Goal: Task Accomplishment & Management: Complete application form

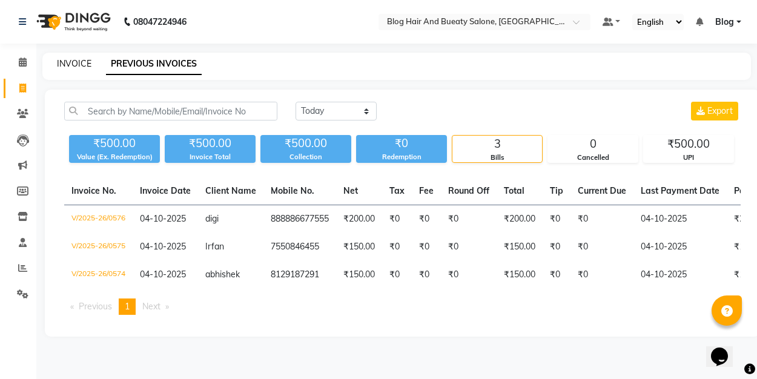
click at [69, 67] on link "INVOICE" at bounding box center [74, 63] width 35 height 11
select select "8741"
select select "service"
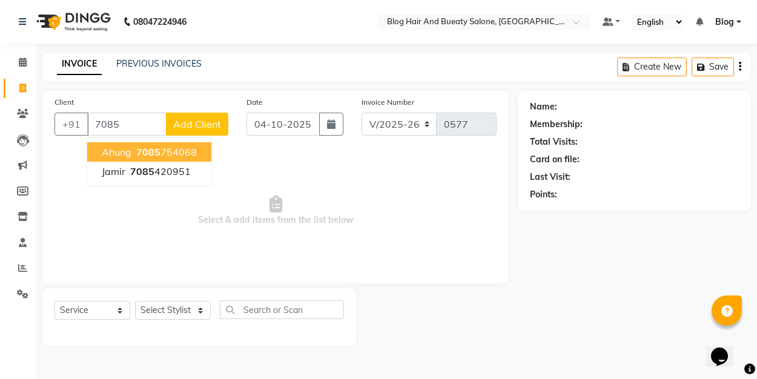
click at [121, 150] on span "ahung" at bounding box center [117, 152] width 30 height 12
type input "7085754068"
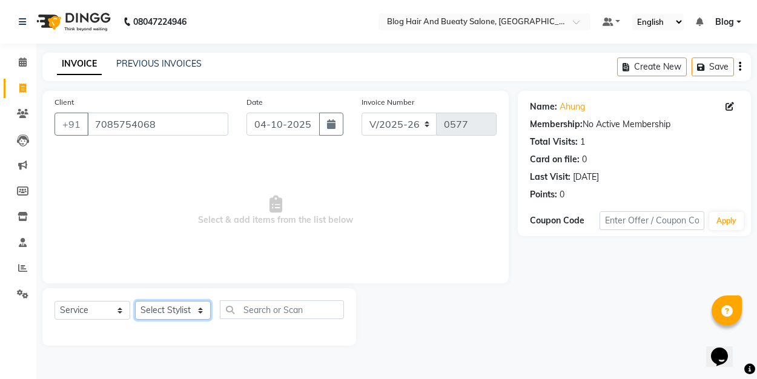
click at [153, 314] on select "Select Stylist ALI Blog [PERSON_NAME] sameer [PERSON_NAME]" at bounding box center [173, 310] width 76 height 19
select select "91866"
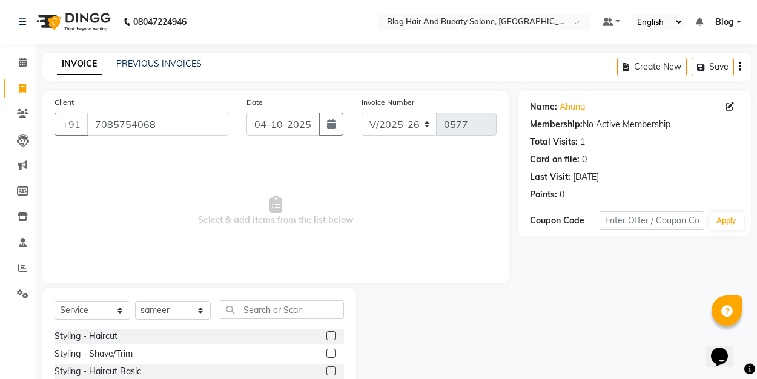
click at [330, 335] on label at bounding box center [330, 335] width 9 height 9
click at [330, 335] on input "checkbox" at bounding box center [330, 336] width 8 height 8
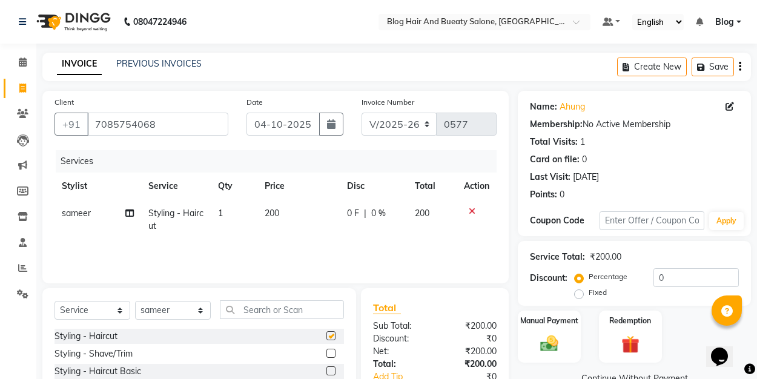
checkbox input "false"
click at [589, 294] on label "Fixed" at bounding box center [598, 292] width 18 height 11
click at [584, 294] on input "Fixed" at bounding box center [581, 292] width 8 height 8
radio input "true"
click at [673, 277] on input "0" at bounding box center [695, 277] width 85 height 19
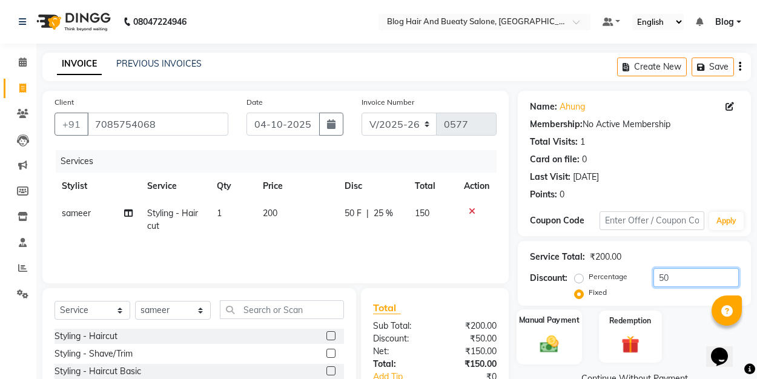
type input "50"
click at [569, 331] on div "Manual Payment" at bounding box center [549, 336] width 65 height 55
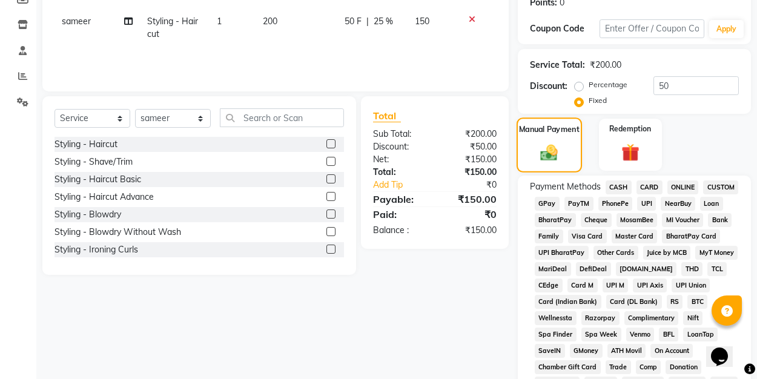
scroll to position [193, 0]
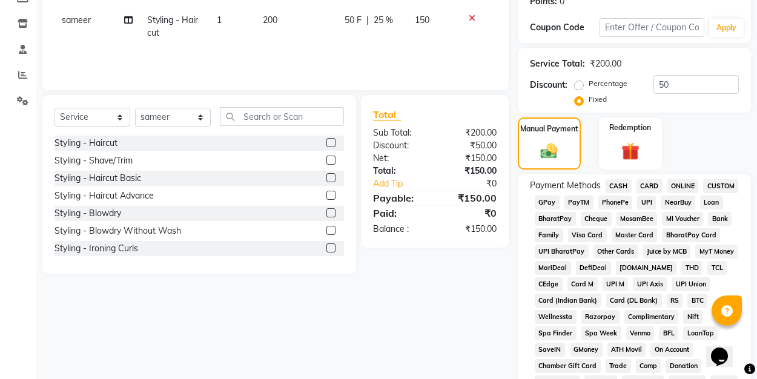
click at [640, 203] on span "UPI" at bounding box center [646, 203] width 19 height 14
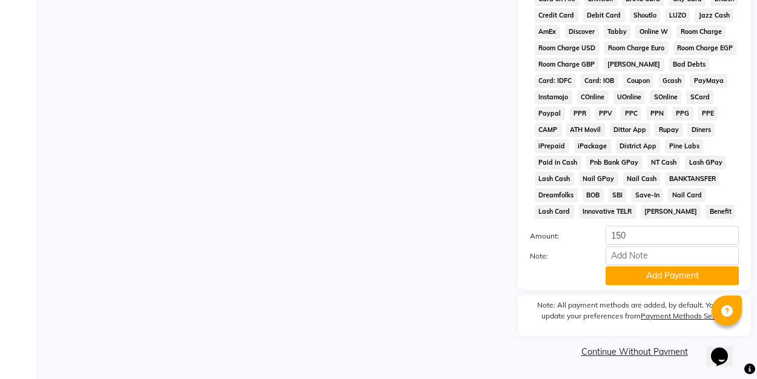
scroll to position [576, 0]
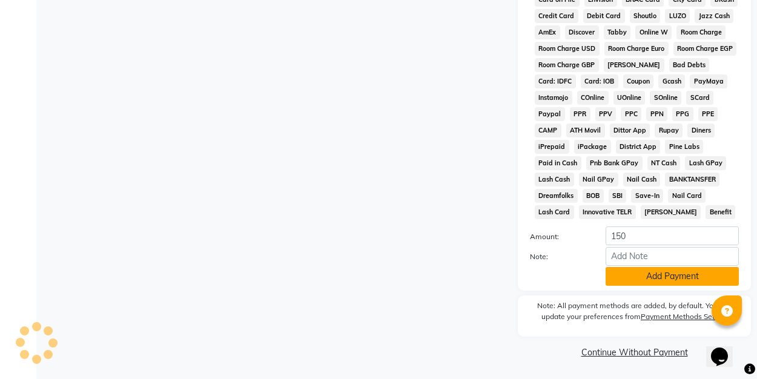
click at [648, 282] on button "Add Payment" at bounding box center [672, 276] width 133 height 19
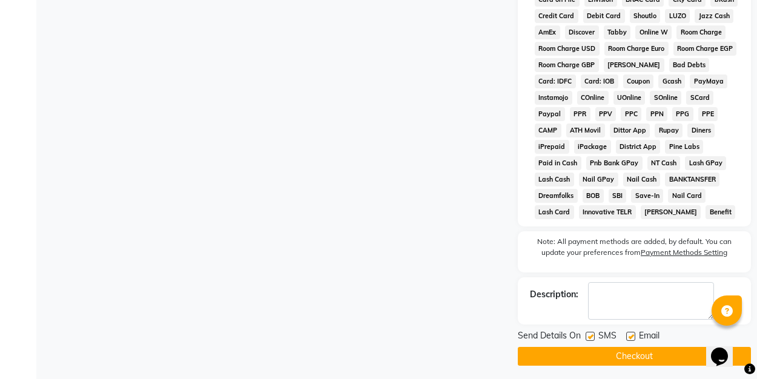
click at [629, 337] on label at bounding box center [630, 336] width 9 height 9
click at [629, 337] on input "checkbox" at bounding box center [630, 337] width 8 height 8
checkbox input "false"
click at [624, 350] on button "Checkout" at bounding box center [634, 356] width 233 height 19
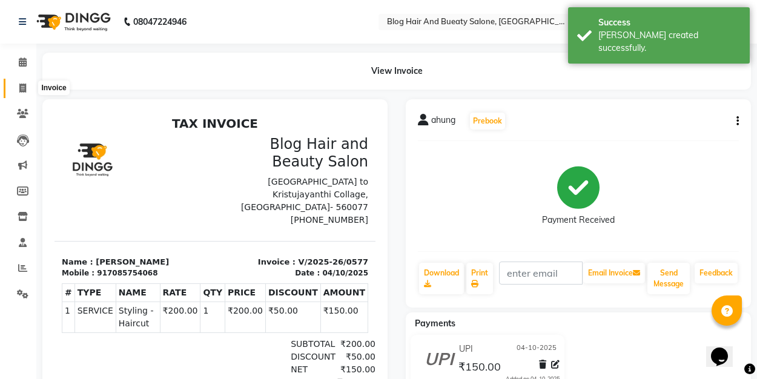
click at [27, 83] on span at bounding box center [22, 89] width 21 height 14
select select "8741"
select select "service"
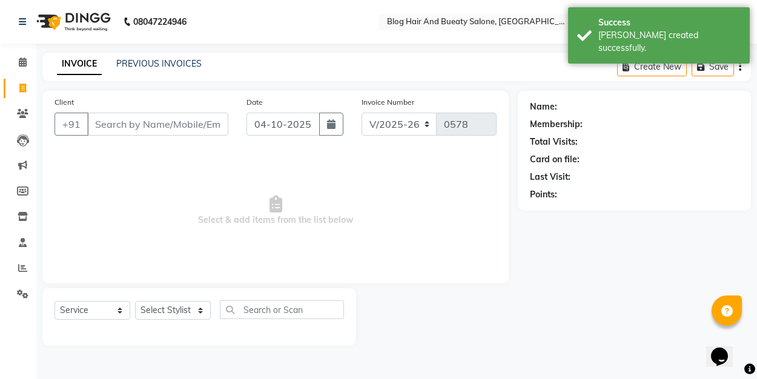
click at [102, 123] on input "Client" at bounding box center [157, 124] width 141 height 23
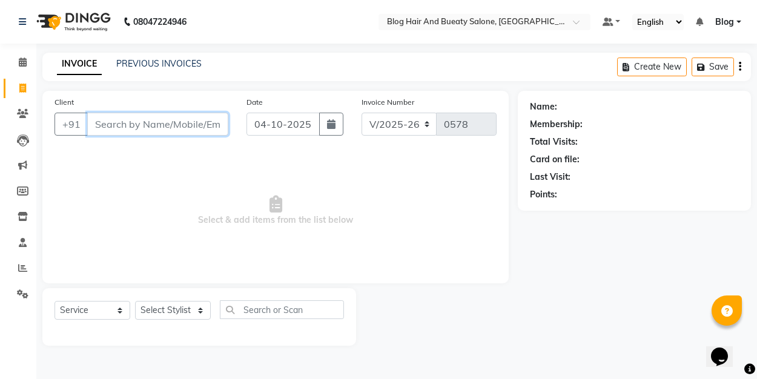
click at [127, 121] on input "Client" at bounding box center [157, 124] width 141 height 23
type input "7"
type input "7907888034"
click at [191, 114] on button "Add Client" at bounding box center [197, 124] width 62 height 23
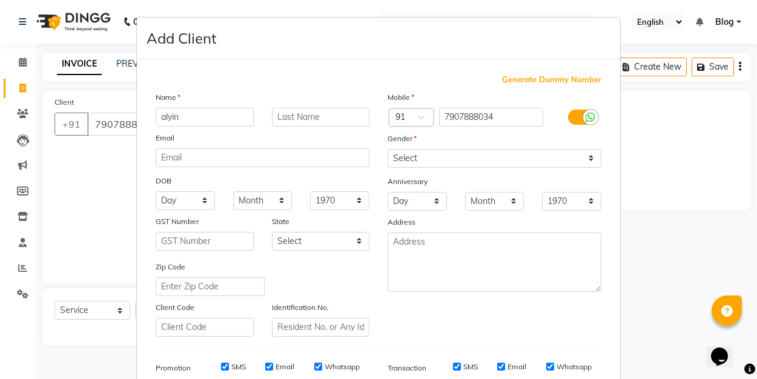
type input "alyin"
select select "[DEMOGRAPHIC_DATA]"
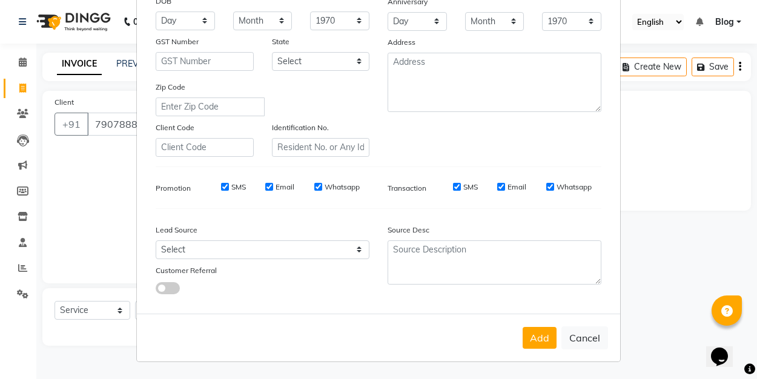
scroll to position [179, 0]
click at [538, 332] on button "Add" at bounding box center [540, 339] width 34 height 22
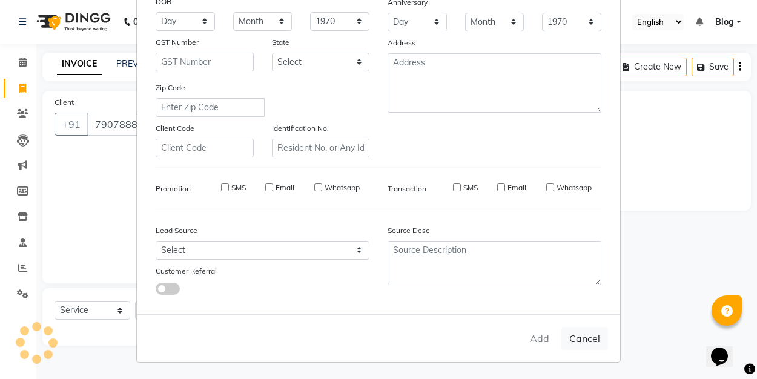
select select
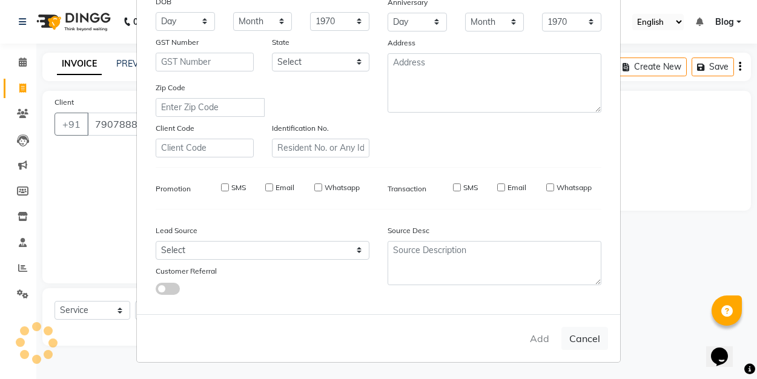
select select
checkbox input "false"
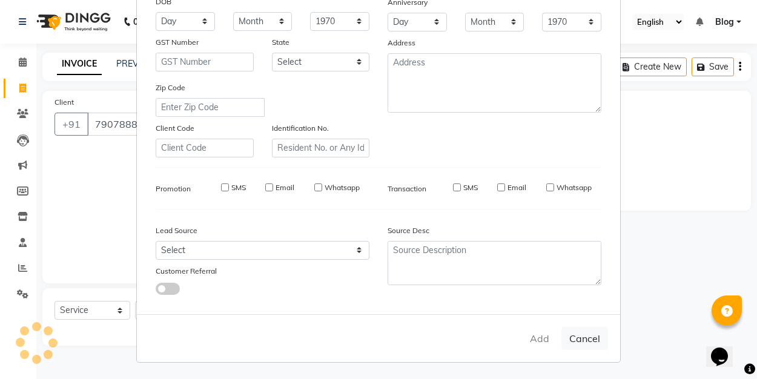
checkbox input "false"
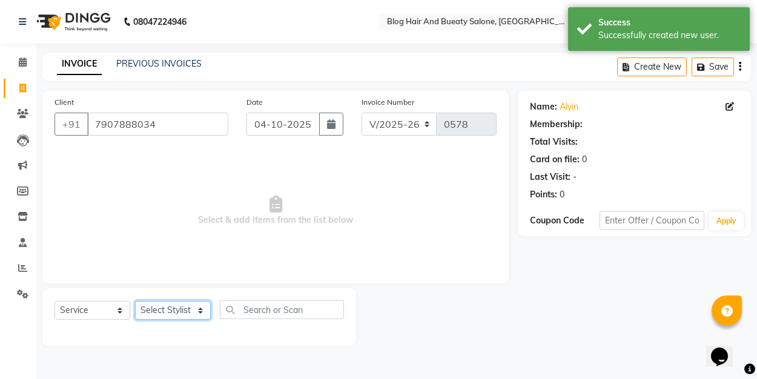
click at [151, 308] on select "Select Stylist ALI Blog [PERSON_NAME] sameer [PERSON_NAME]" at bounding box center [173, 310] width 76 height 19
select select "89036"
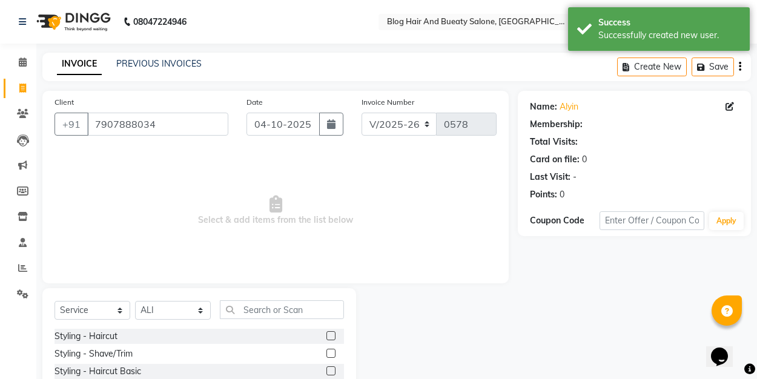
click at [328, 336] on label at bounding box center [330, 335] width 9 height 9
click at [328, 336] on input "checkbox" at bounding box center [330, 336] width 8 height 8
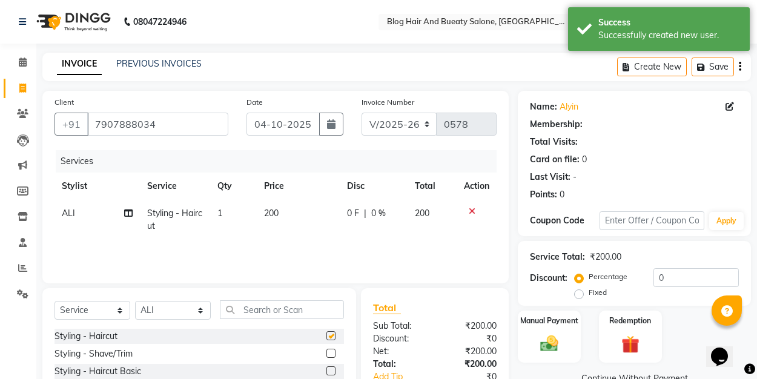
checkbox input "false"
click at [589, 291] on label "Fixed" at bounding box center [598, 292] width 18 height 11
click at [583, 291] on input "Fixed" at bounding box center [581, 292] width 8 height 8
radio input "true"
click at [667, 268] on div "Service Total: ₹200.00 Discount: Percentage Fixed 0" at bounding box center [634, 273] width 209 height 55
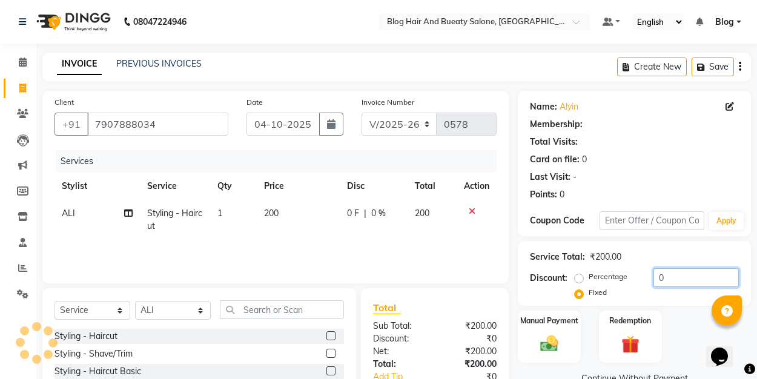
click at [667, 276] on input "0" at bounding box center [695, 277] width 85 height 19
type input "50"
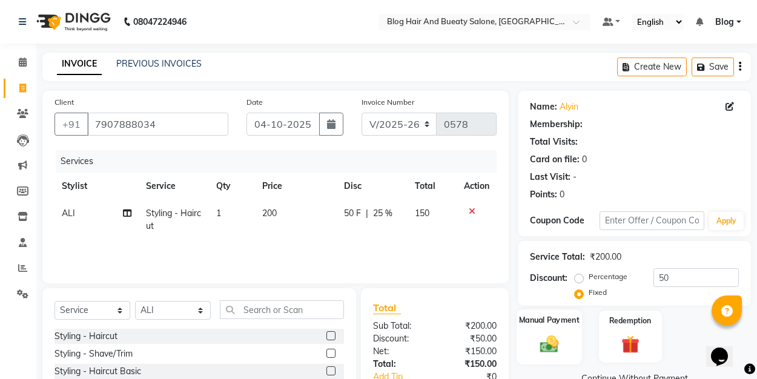
click at [561, 327] on div "Manual Payment" at bounding box center [549, 336] width 65 height 55
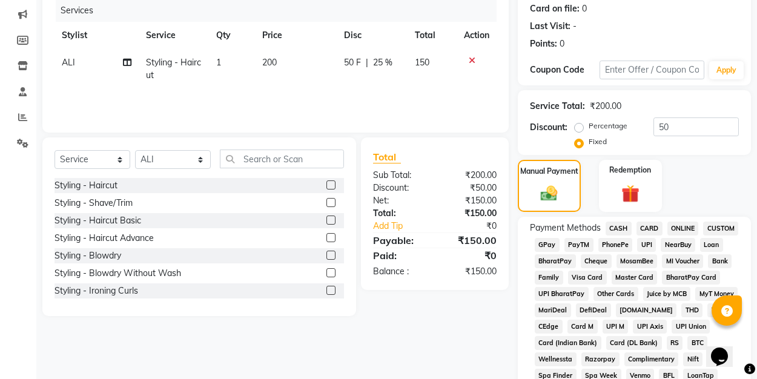
scroll to position [154, 0]
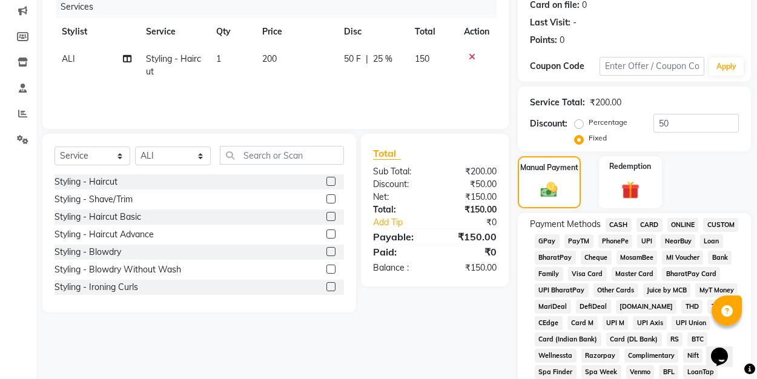
click at [646, 240] on span "UPI" at bounding box center [646, 241] width 19 height 14
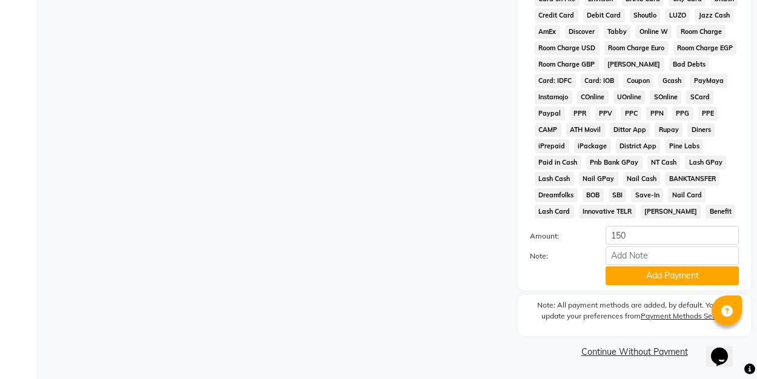
scroll to position [576, 0]
click at [649, 283] on button "Add Payment" at bounding box center [672, 276] width 133 height 19
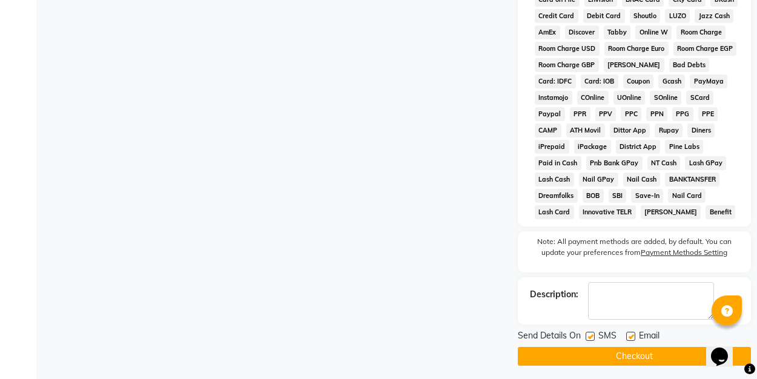
click at [632, 336] on label at bounding box center [630, 336] width 9 height 9
click at [632, 336] on input "checkbox" at bounding box center [630, 337] width 8 height 8
checkbox input "false"
click at [635, 354] on button "Checkout" at bounding box center [634, 356] width 233 height 19
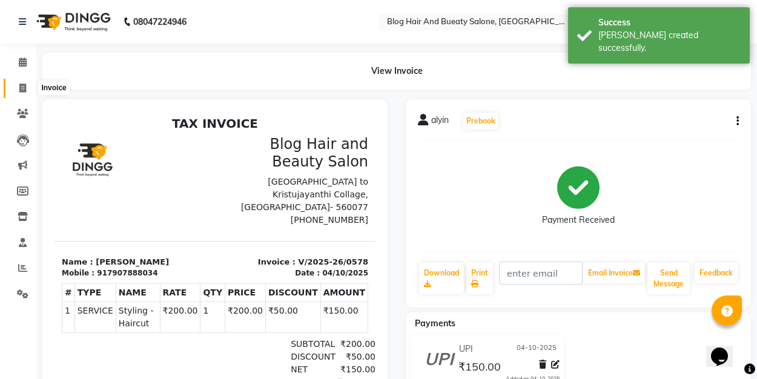
click at [24, 84] on icon at bounding box center [22, 88] width 7 height 9
select select "service"
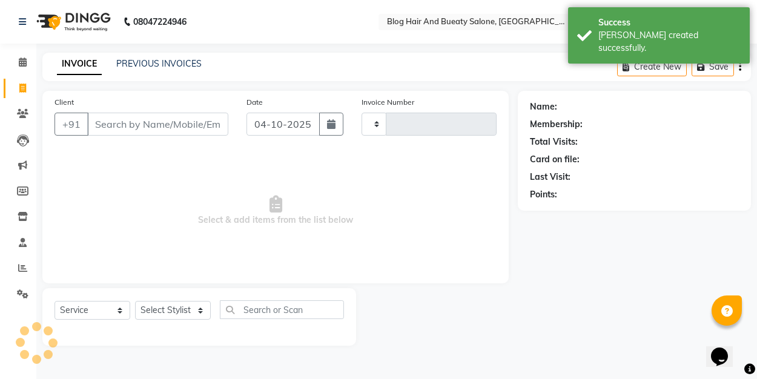
type input "0579"
select select "8741"
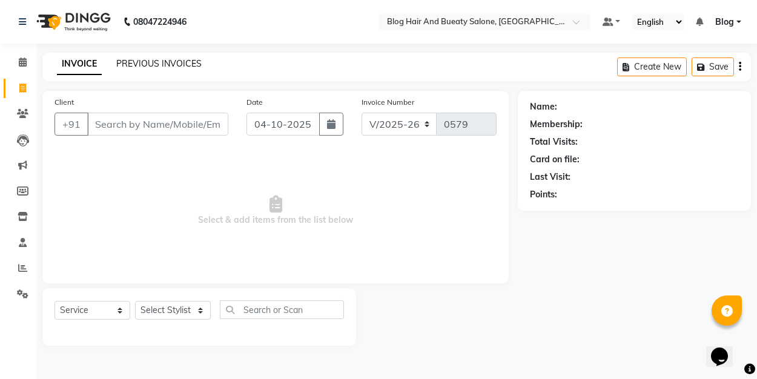
click at [152, 65] on link "PREVIOUS INVOICES" at bounding box center [158, 63] width 85 height 11
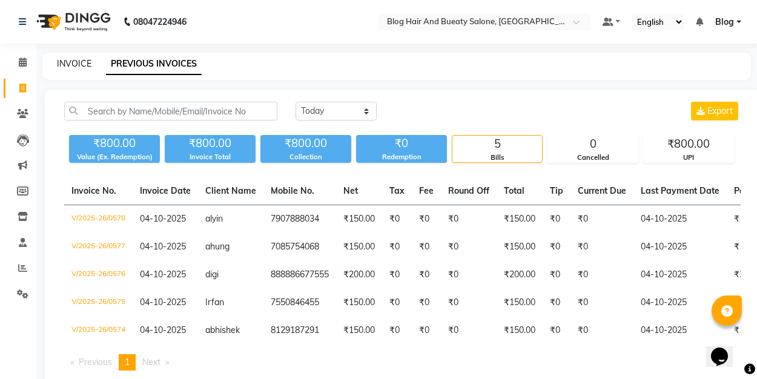
click at [79, 67] on link "INVOICE" at bounding box center [74, 63] width 35 height 11
select select "8741"
select select "service"
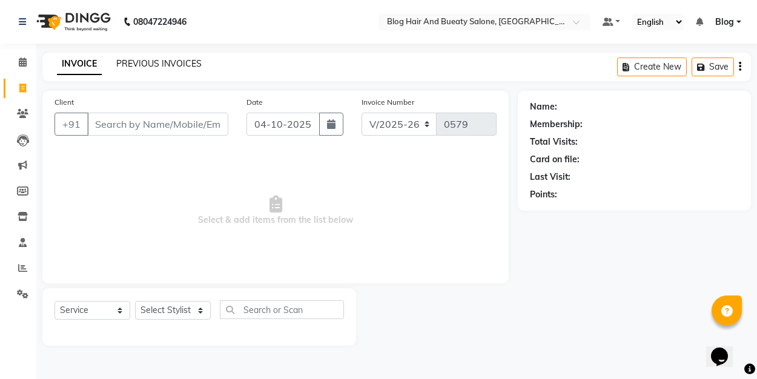
click at [171, 62] on link "PREVIOUS INVOICES" at bounding box center [158, 63] width 85 height 11
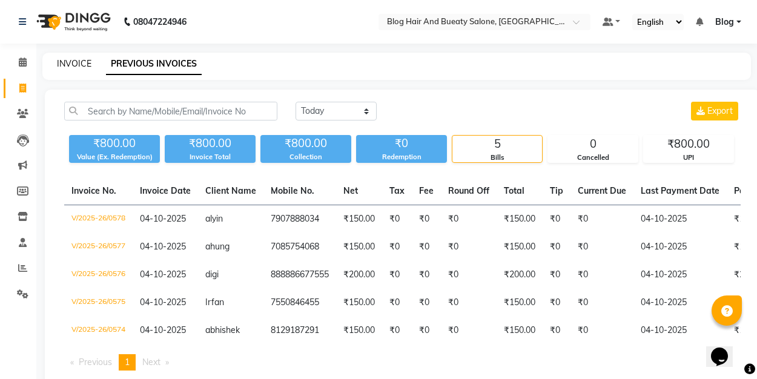
click at [87, 65] on link "INVOICE" at bounding box center [74, 63] width 35 height 11
select select "8741"
select select "service"
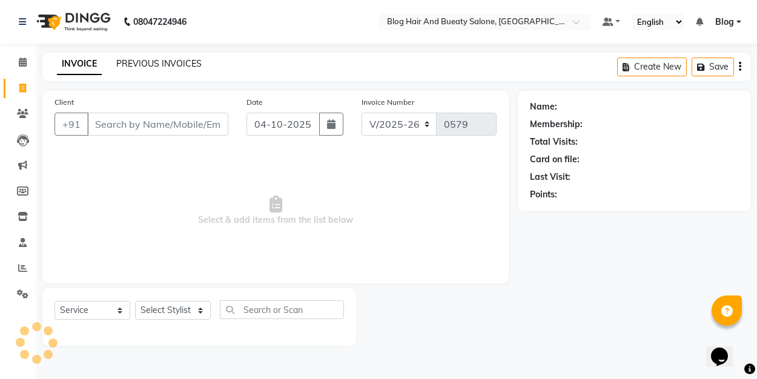
click at [131, 65] on link "PREVIOUS INVOICES" at bounding box center [158, 63] width 85 height 11
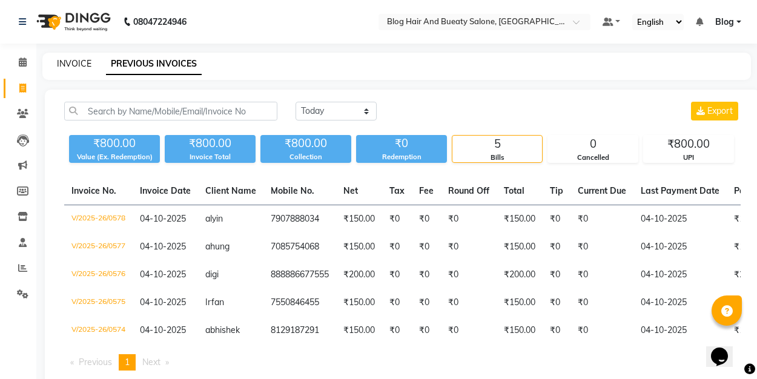
click at [86, 63] on link "INVOICE" at bounding box center [74, 63] width 35 height 11
select select "8741"
select select "service"
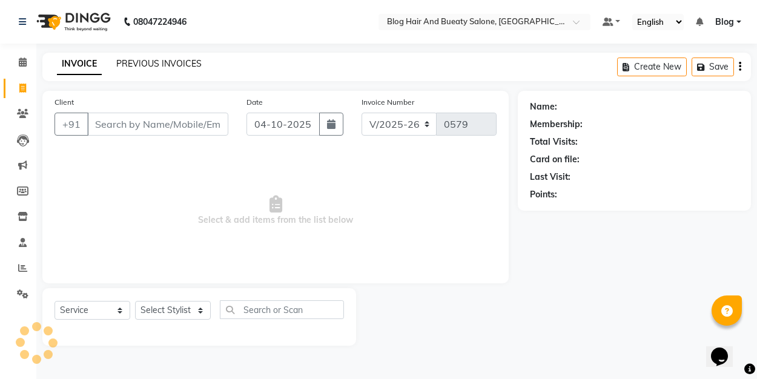
click at [157, 64] on link "PREVIOUS INVOICES" at bounding box center [158, 63] width 85 height 11
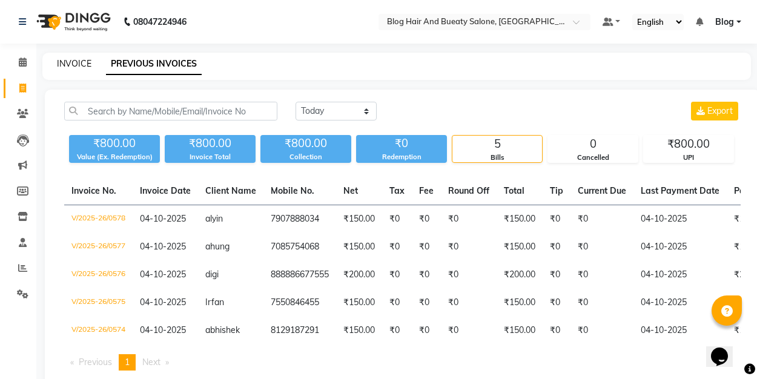
click at [81, 64] on link "INVOICE" at bounding box center [74, 63] width 35 height 11
select select "service"
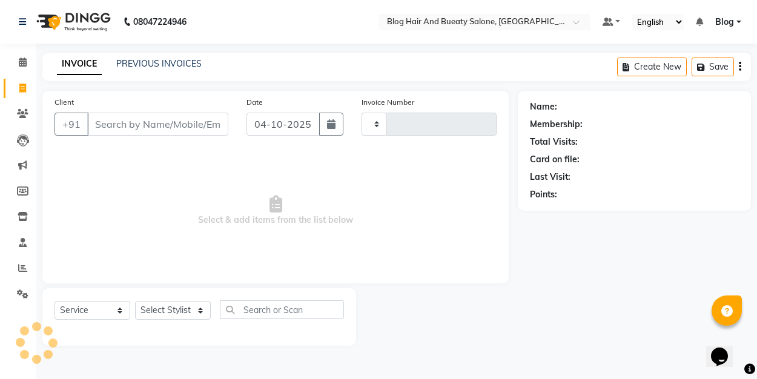
type input "0579"
select select "8741"
click at [164, 127] on input "Client" at bounding box center [157, 124] width 141 height 23
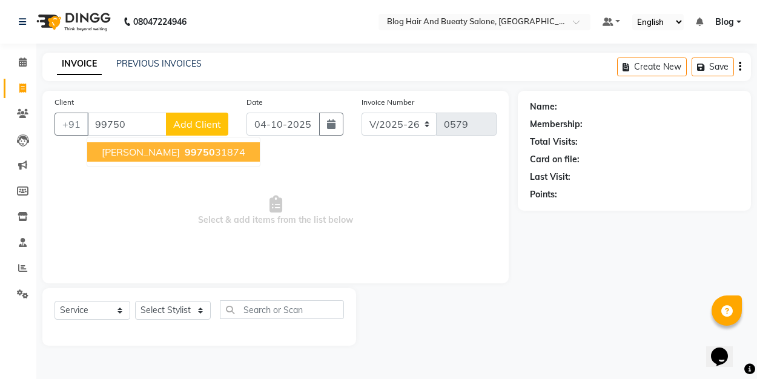
click at [182, 156] on ngb-highlight "99750 31874" at bounding box center [213, 152] width 63 height 12
type input "9975031874"
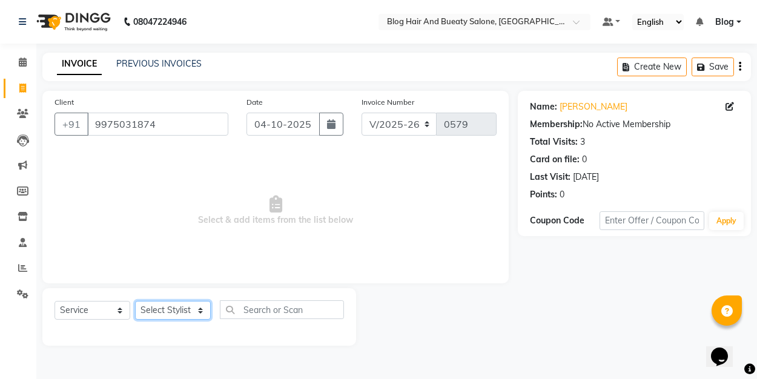
select select "91876"
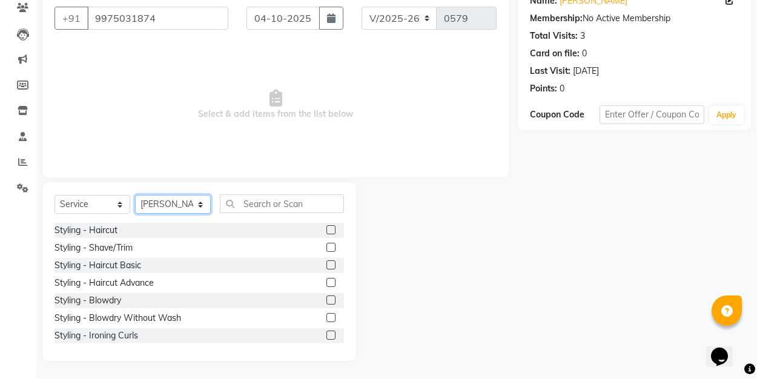
scroll to position [106, 0]
click at [332, 285] on label at bounding box center [330, 282] width 9 height 9
click at [332, 285] on input "checkbox" at bounding box center [330, 283] width 8 height 8
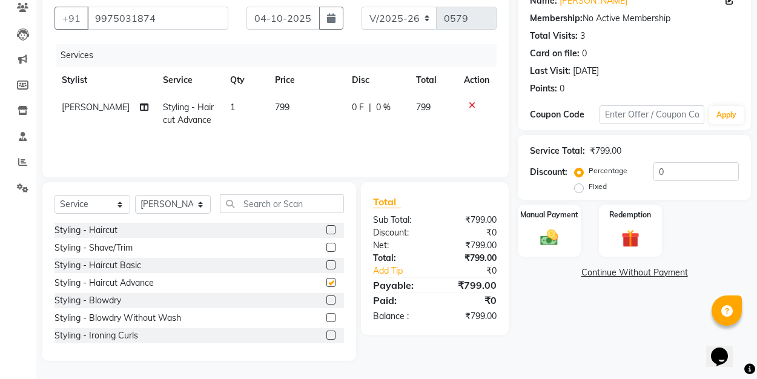
checkbox input "false"
click at [311, 205] on input "text" at bounding box center [282, 203] width 124 height 19
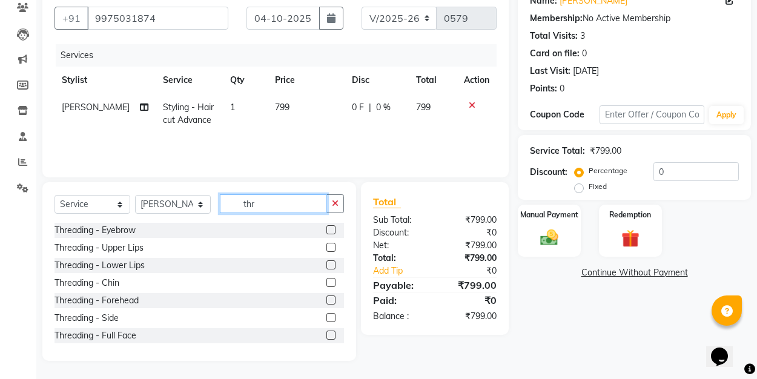
type input "the"
drag, startPoint x: 311, startPoint y: 206, endPoint x: 333, endPoint y: 236, distance: 37.2
click at [333, 236] on div at bounding box center [330, 231] width 8 height 13
click at [335, 248] on label at bounding box center [330, 247] width 9 height 9
click at [334, 248] on input "checkbox" at bounding box center [330, 248] width 8 height 8
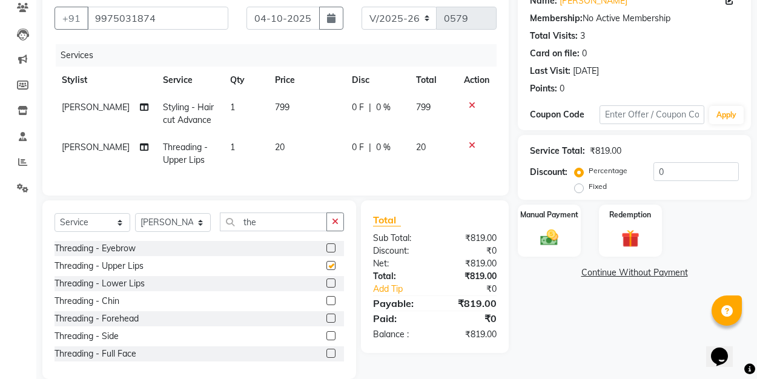
checkbox input "false"
click at [334, 317] on label at bounding box center [330, 318] width 9 height 9
click at [334, 317] on input "checkbox" at bounding box center [330, 319] width 8 height 8
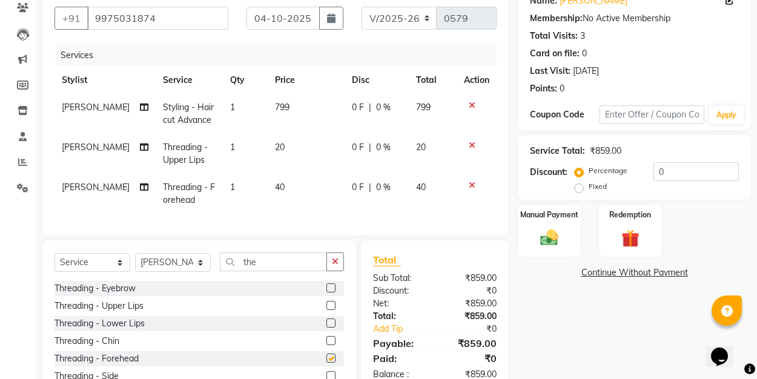
checkbox input "false"
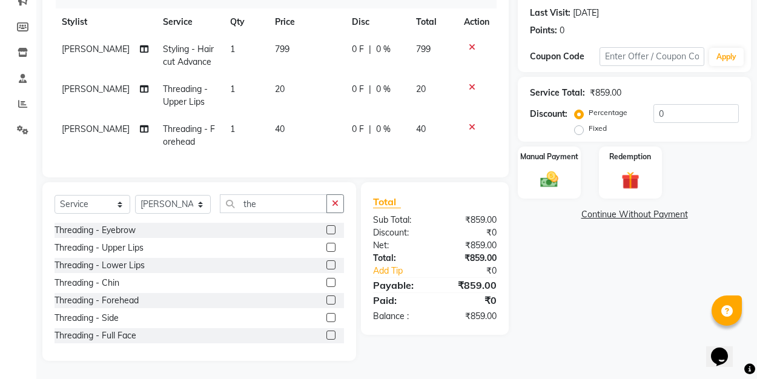
scroll to position [164, 0]
click at [331, 204] on button "button" at bounding box center [335, 203] width 18 height 19
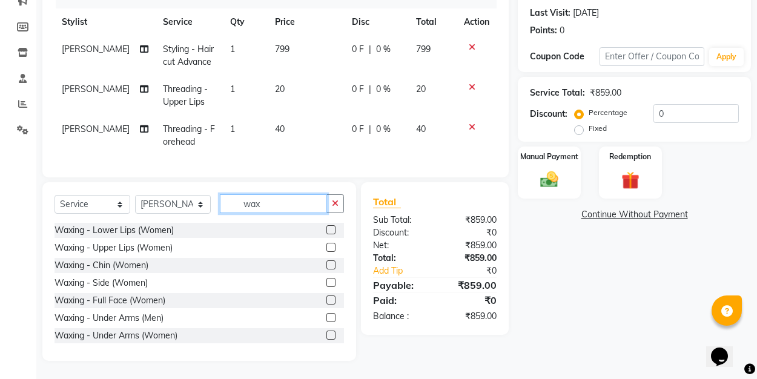
type input "wax"
click at [331, 250] on label at bounding box center [330, 247] width 9 height 9
click at [331, 250] on input "checkbox" at bounding box center [330, 248] width 8 height 8
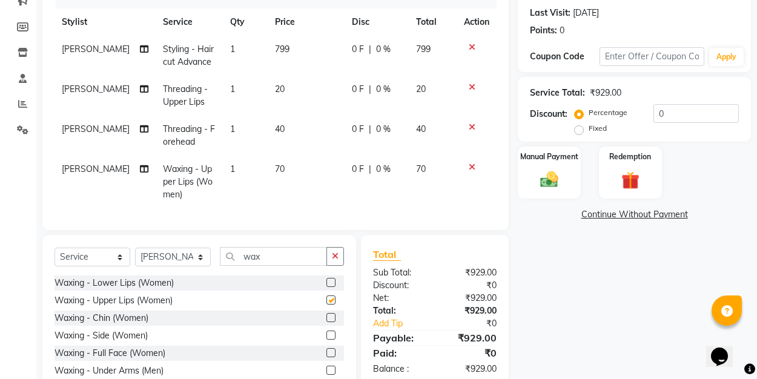
checkbox input "false"
click at [337, 259] on icon "button" at bounding box center [335, 256] width 7 height 8
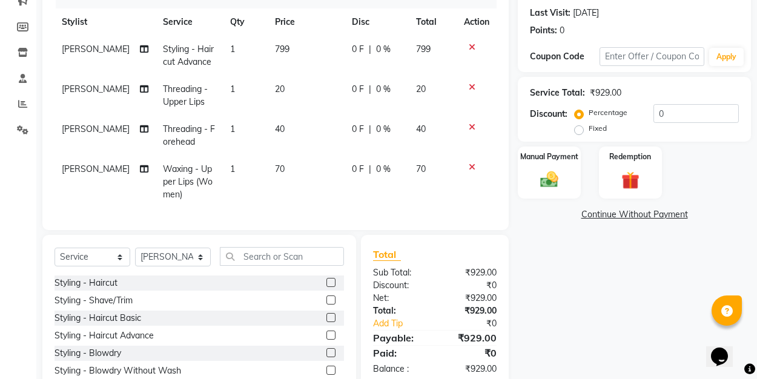
click at [76, 49] on span "[PERSON_NAME]" at bounding box center [96, 49] width 68 height 11
select select "91876"
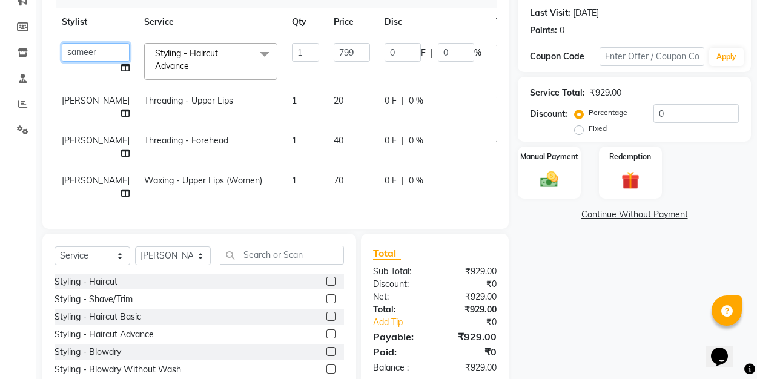
select select "91866"
click at [589, 129] on label "Fixed" at bounding box center [598, 128] width 18 height 11
click at [580, 129] on input "Fixed" at bounding box center [581, 128] width 8 height 8
radio input "true"
click at [475, 297] on div "₹929.00" at bounding box center [470, 297] width 71 height 13
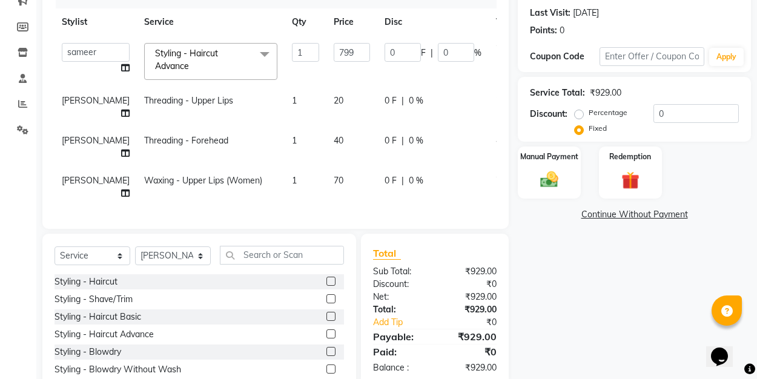
click at [475, 310] on div "₹929.00" at bounding box center [470, 309] width 71 height 13
click at [472, 331] on div "₹929.00" at bounding box center [470, 336] width 71 height 15
click at [478, 269] on div "₹929.00" at bounding box center [470, 271] width 71 height 13
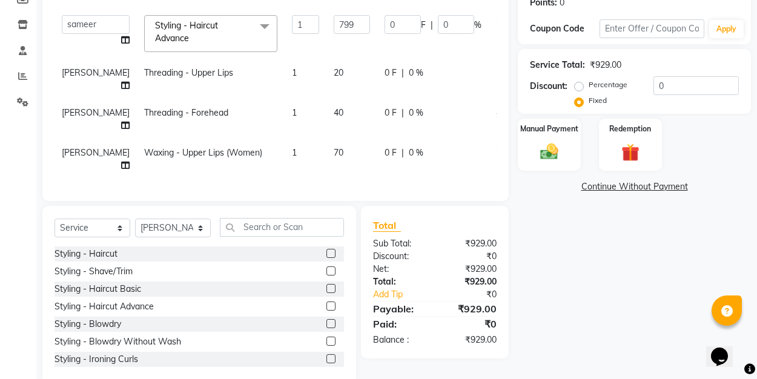
scroll to position [205, 0]
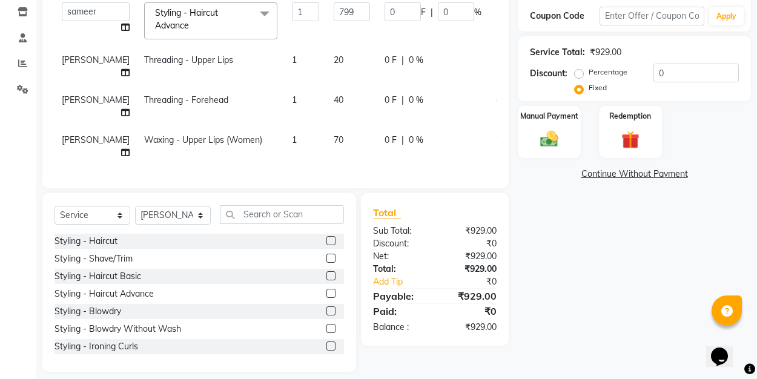
click at [473, 329] on div "₹929.00" at bounding box center [470, 327] width 71 height 13
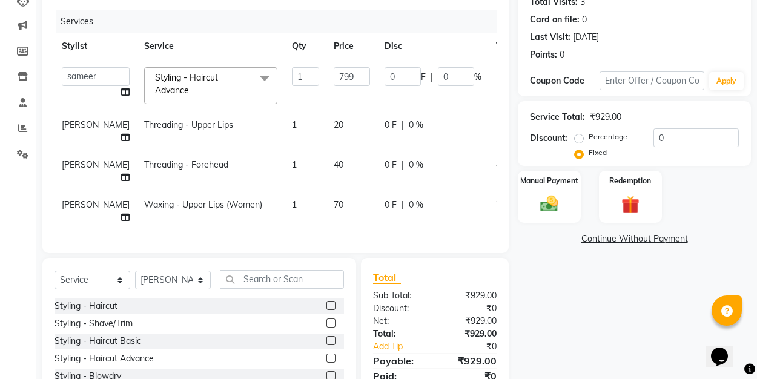
scroll to position [140, 0]
click at [266, 281] on input "text" at bounding box center [282, 278] width 124 height 19
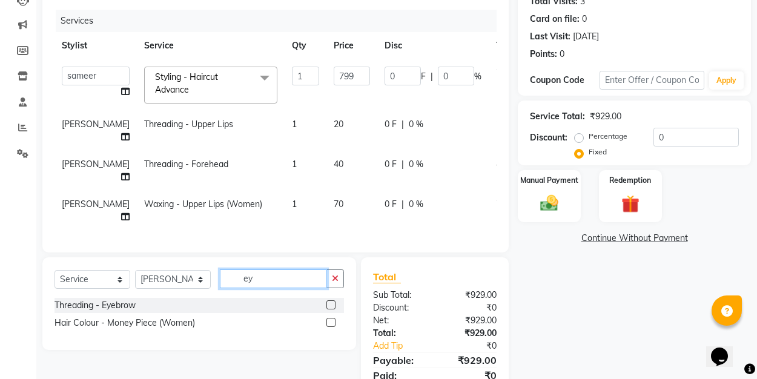
type input "ey"
click at [332, 304] on label at bounding box center [330, 304] width 9 height 9
click at [332, 304] on input "checkbox" at bounding box center [330, 306] width 8 height 8
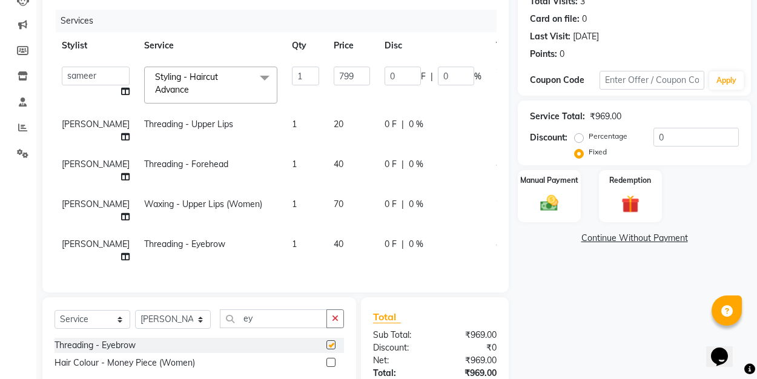
checkbox input "false"
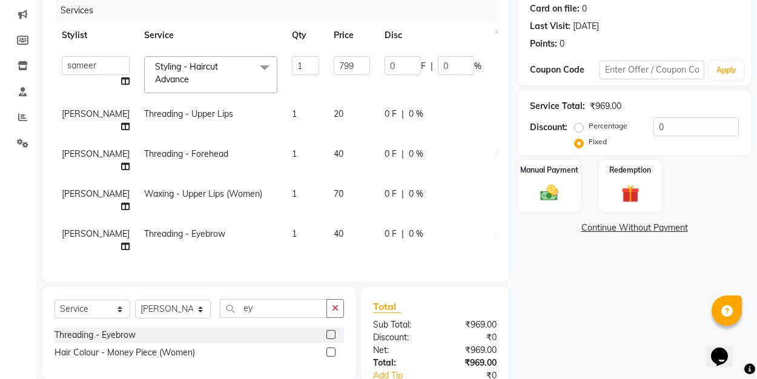
scroll to position [144, 0]
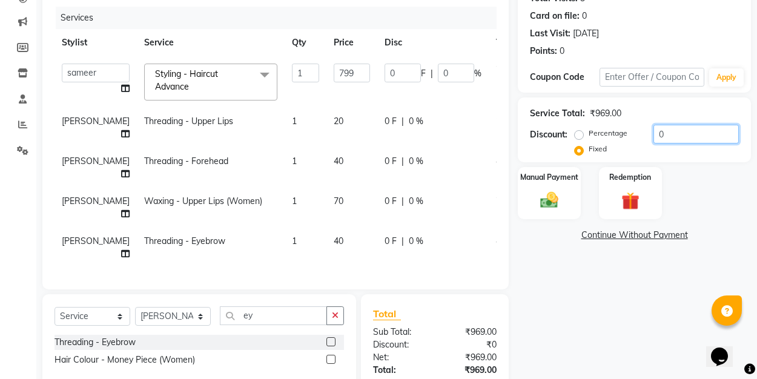
click at [667, 138] on input "0" at bounding box center [695, 134] width 85 height 19
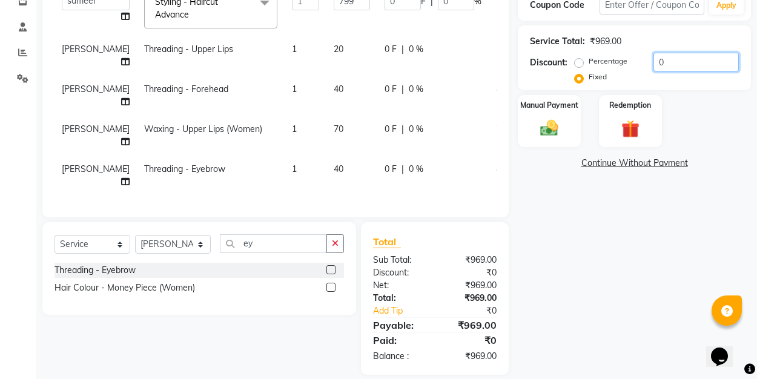
scroll to position [215, 0]
type input "1"
type input "0.82"
type input "0.1"
type input "11"
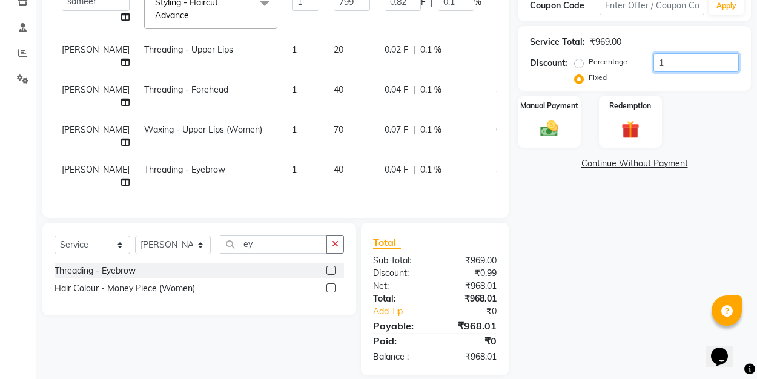
type input "9.07"
type input "1.14"
type input "119"
type input "98.12"
type input "12.28"
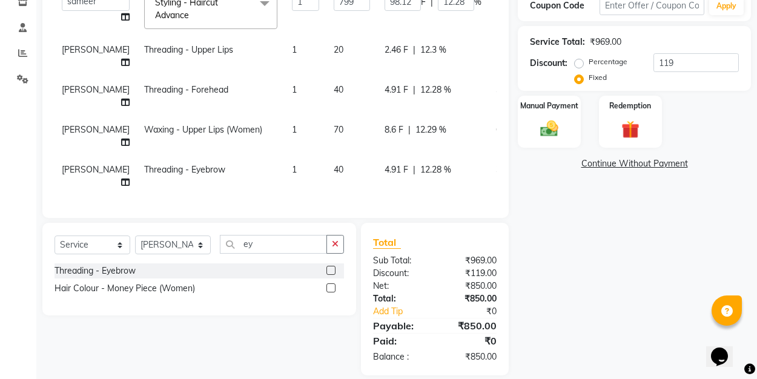
click at [601, 236] on div "Name: [PERSON_NAME] Membership: No Active Membership Total Visits: 3 Card on fi…" at bounding box center [639, 126] width 242 height 500
click at [722, 64] on input "119" at bounding box center [695, 62] width 85 height 19
type input "11"
type input "9.07"
type input "1.14"
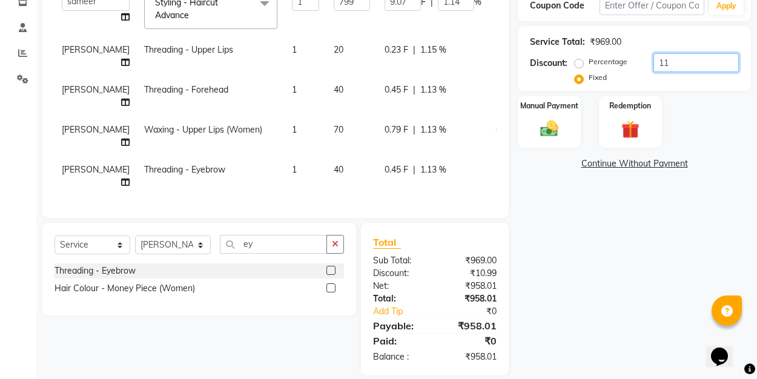
type input "1"
type input "0.82"
type input "0.1"
type input "0"
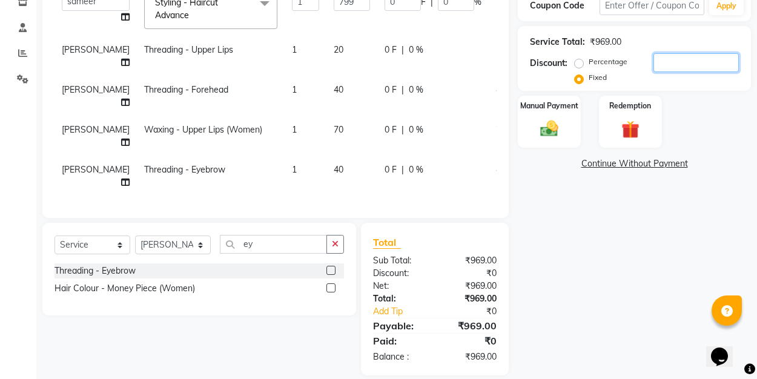
type input "1"
type input "0.82"
type input "0.1"
type input "14"
type input "11.54"
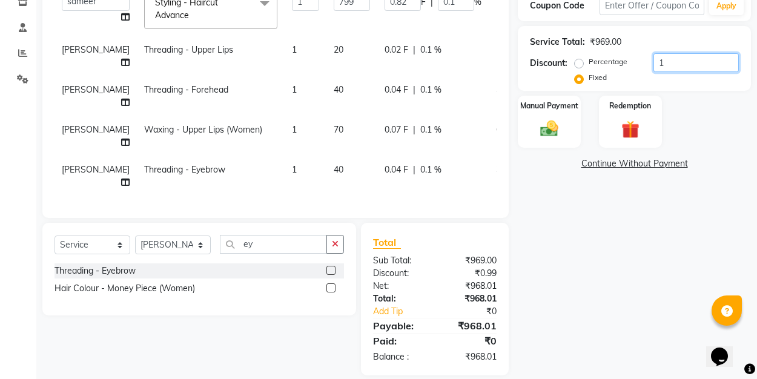
type input "1.44"
type input "149"
type input "122.86"
type input "15.38"
type input "149"
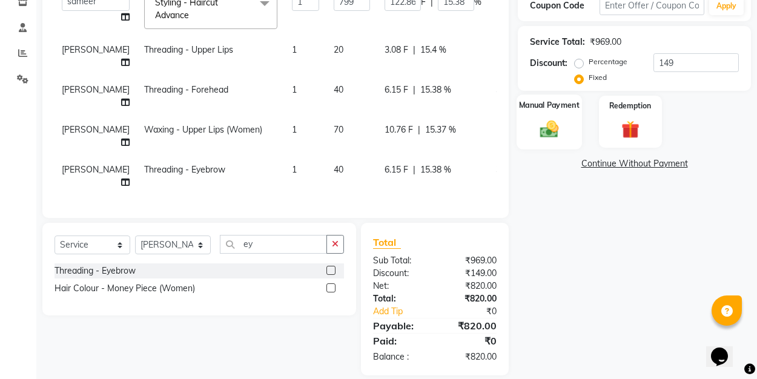
click at [546, 122] on img at bounding box center [549, 128] width 30 height 21
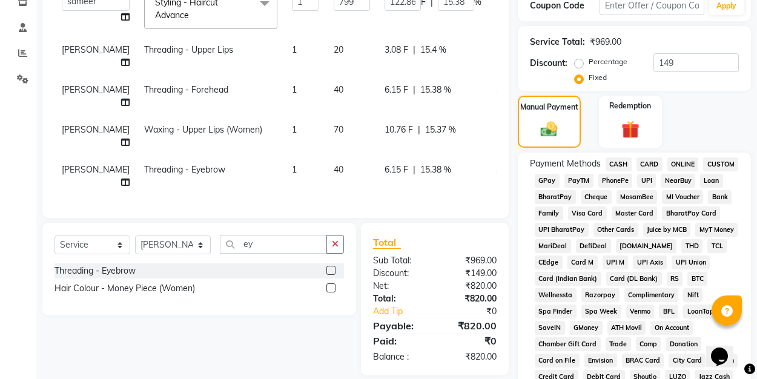
click at [643, 176] on span "UPI" at bounding box center [646, 181] width 19 height 14
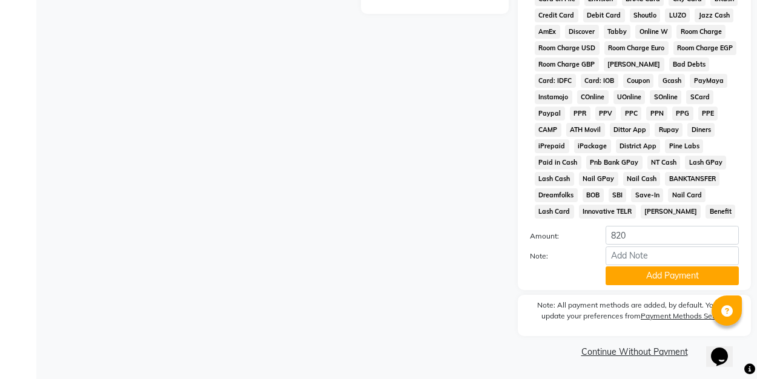
scroll to position [576, 0]
click at [642, 277] on button "Add Payment" at bounding box center [672, 276] width 133 height 19
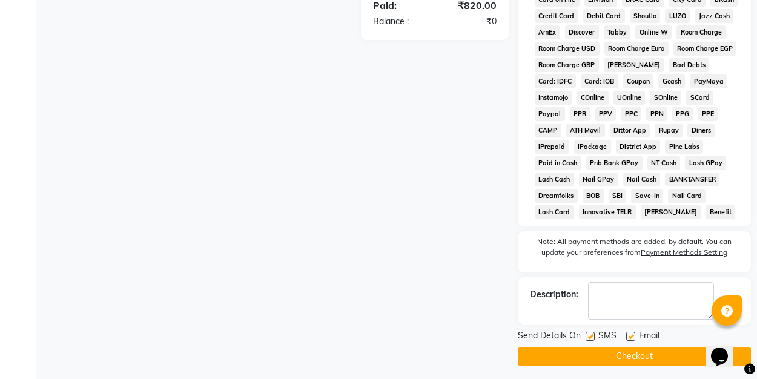
click at [632, 336] on label at bounding box center [630, 336] width 9 height 9
click at [632, 336] on input "checkbox" at bounding box center [630, 337] width 8 height 8
checkbox input "false"
click at [615, 352] on button "Checkout" at bounding box center [634, 356] width 233 height 19
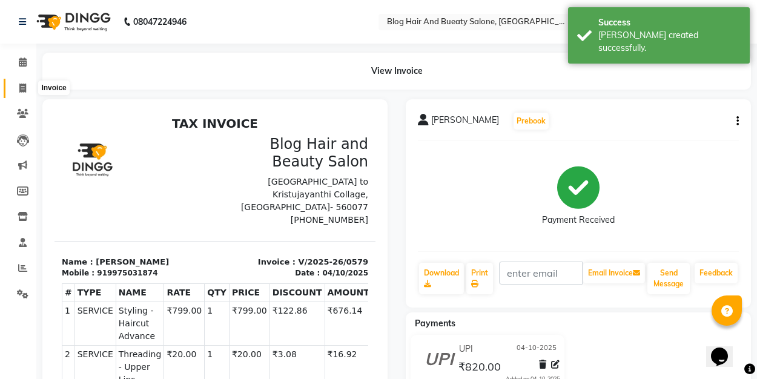
click at [25, 88] on icon at bounding box center [22, 88] width 7 height 9
select select "service"
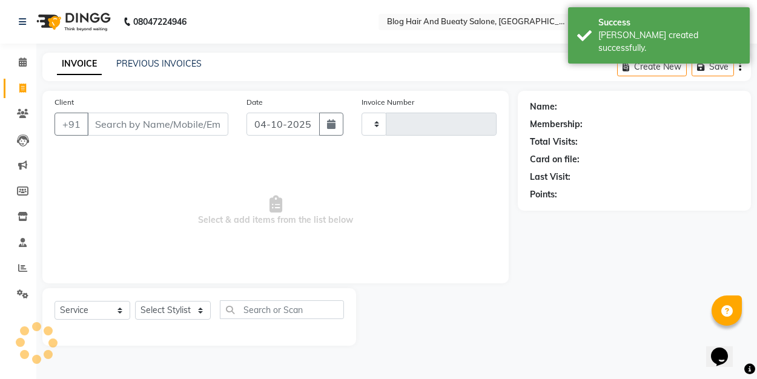
type input "0580"
select select "8741"
click at [139, 65] on link "PREVIOUS INVOICES" at bounding box center [158, 63] width 85 height 11
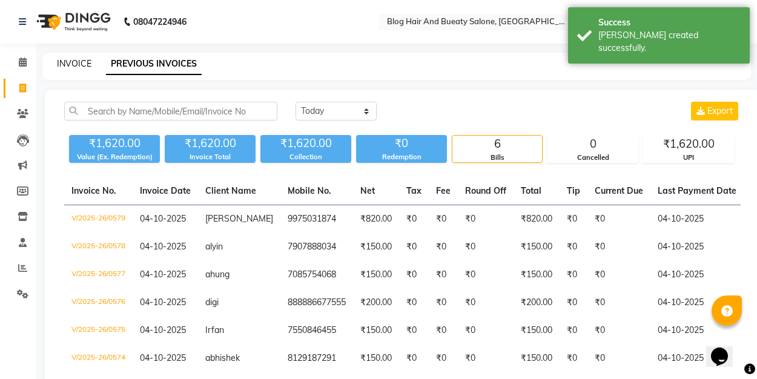
click at [70, 59] on link "INVOICE" at bounding box center [74, 63] width 35 height 11
select select "8741"
select select "service"
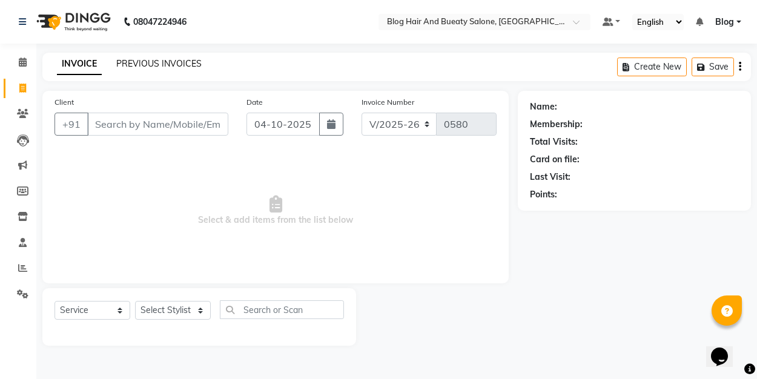
click at [189, 60] on link "PREVIOUS INVOICES" at bounding box center [158, 63] width 85 height 11
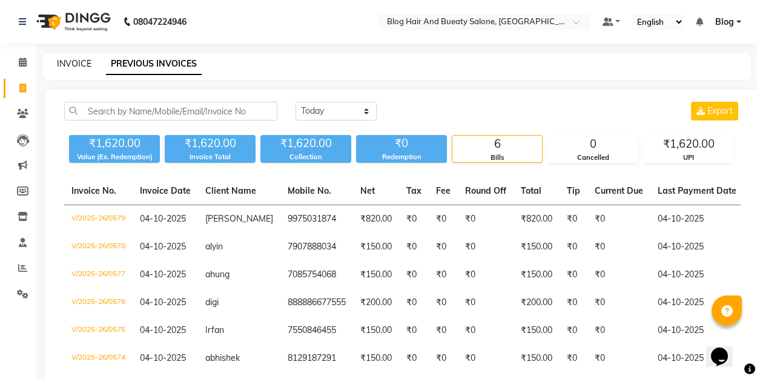
click at [85, 62] on link "INVOICE" at bounding box center [74, 63] width 35 height 11
select select "service"
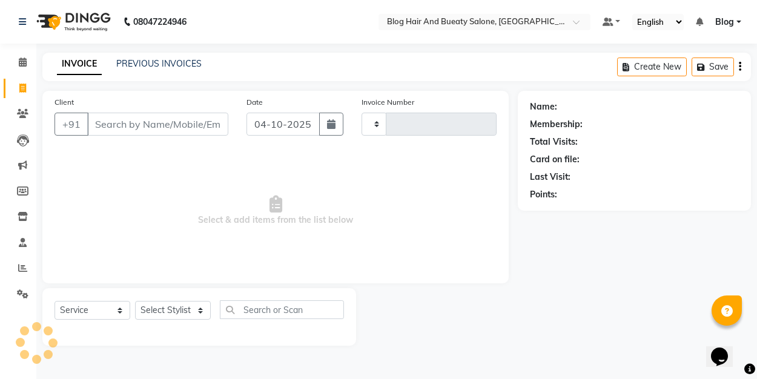
type input "0580"
select select "8741"
click at [174, 57] on div "INVOICE PREVIOUS INVOICES Create New Save" at bounding box center [396, 67] width 709 height 28
click at [154, 59] on link "PREVIOUS INVOICES" at bounding box center [158, 63] width 85 height 11
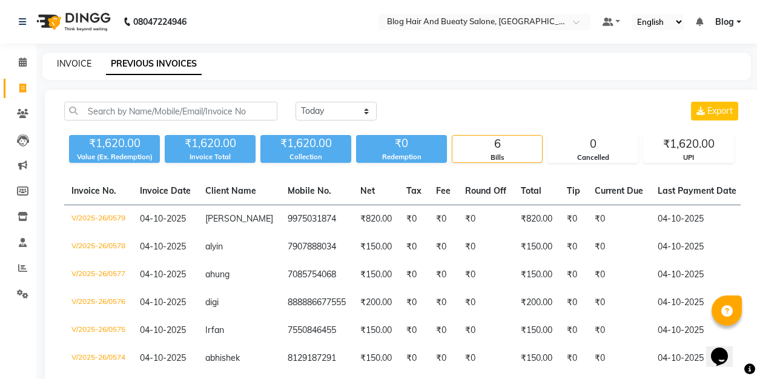
click at [78, 64] on link "INVOICE" at bounding box center [74, 63] width 35 height 11
select select "8741"
select select "service"
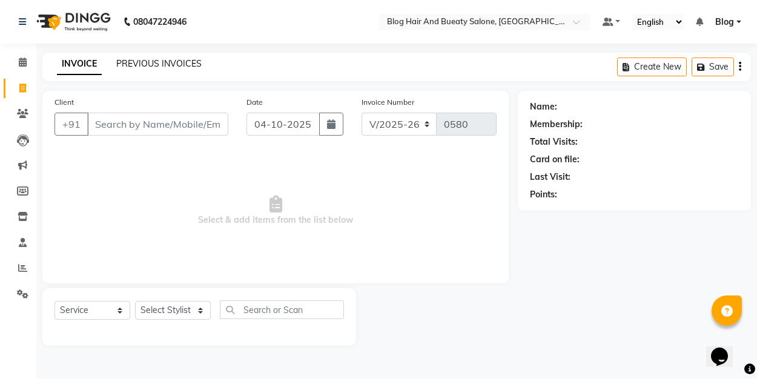
click at [157, 63] on link "PREVIOUS INVOICES" at bounding box center [158, 63] width 85 height 11
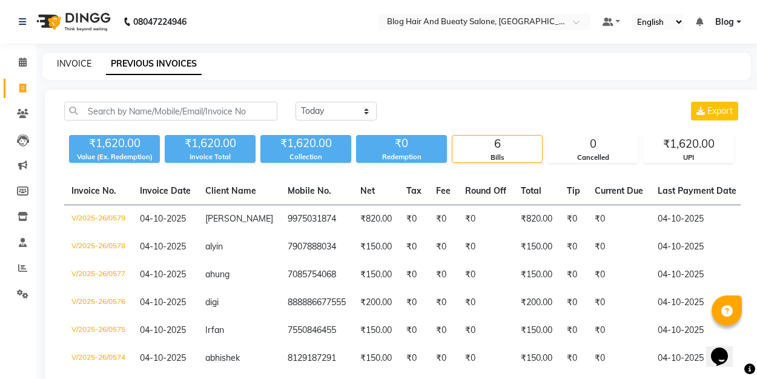
click at [69, 66] on link "INVOICE" at bounding box center [74, 63] width 35 height 11
select select "8741"
select select "service"
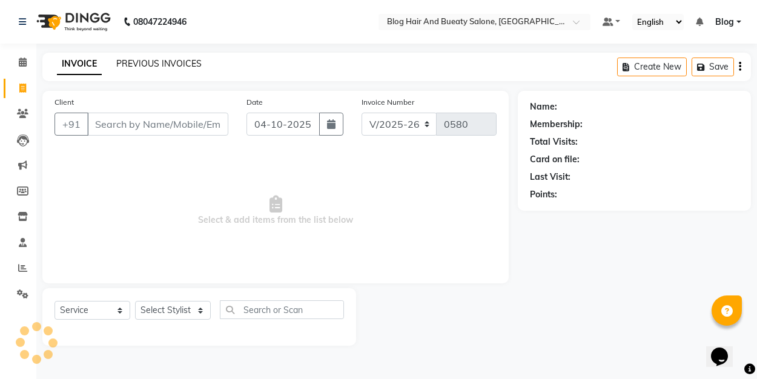
click at [148, 65] on link "PREVIOUS INVOICES" at bounding box center [158, 63] width 85 height 11
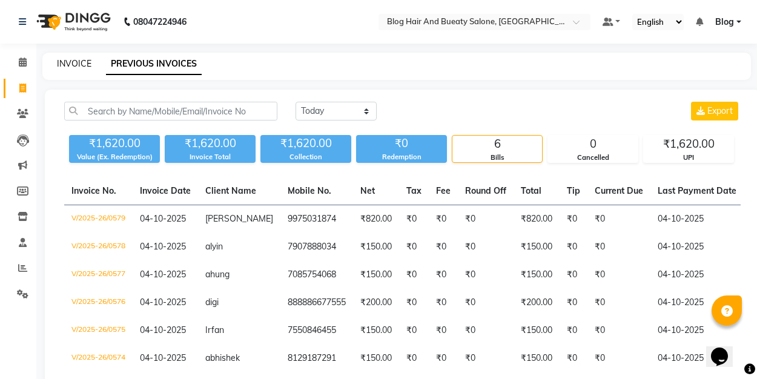
click at [85, 63] on link "INVOICE" at bounding box center [74, 63] width 35 height 11
select select "8741"
select select "service"
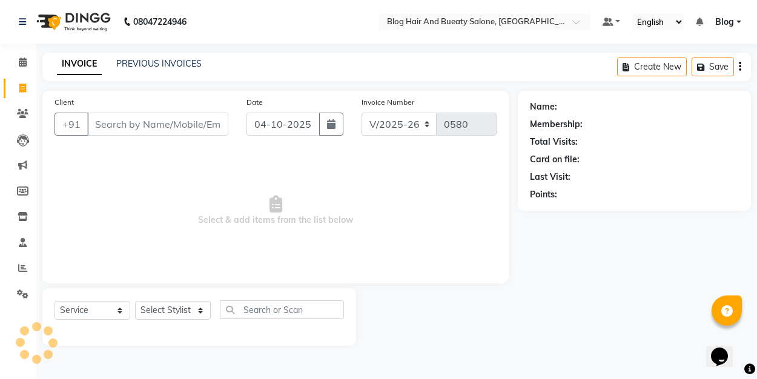
click at [144, 69] on div "PREVIOUS INVOICES" at bounding box center [158, 64] width 85 height 13
click at [146, 59] on link "PREVIOUS INVOICES" at bounding box center [158, 63] width 85 height 11
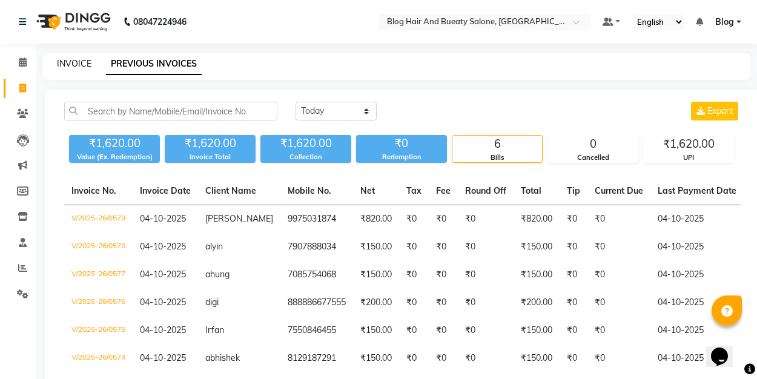
click at [62, 66] on link "INVOICE" at bounding box center [74, 63] width 35 height 11
select select "8741"
select select "service"
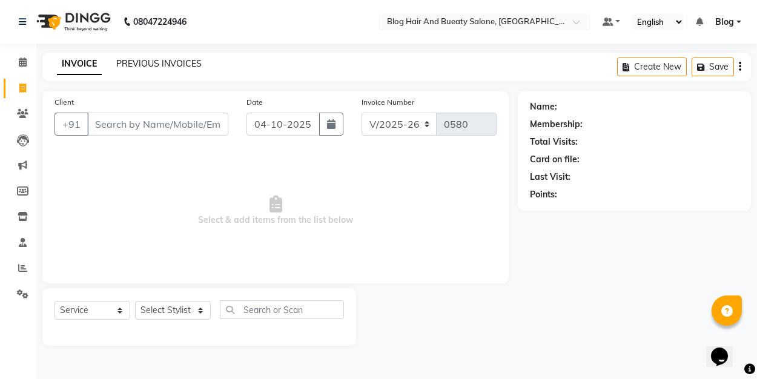
click at [139, 67] on link "PREVIOUS INVOICES" at bounding box center [158, 63] width 85 height 11
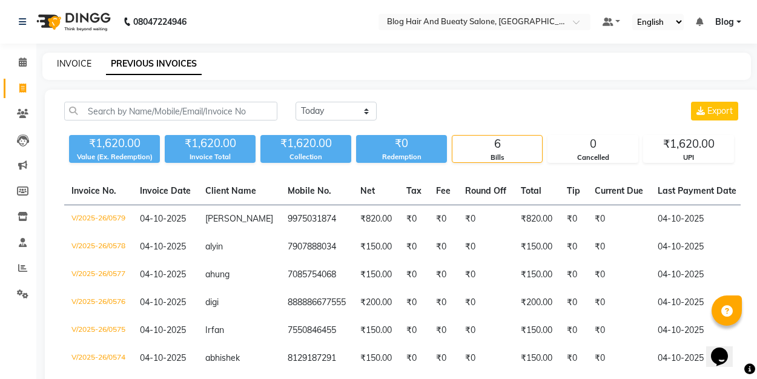
click at [85, 65] on link "INVOICE" at bounding box center [74, 63] width 35 height 11
select select "service"
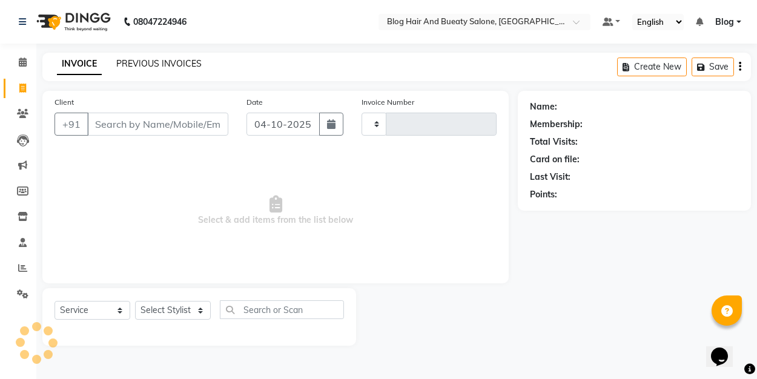
click at [136, 61] on link "PREVIOUS INVOICES" at bounding box center [158, 63] width 85 height 11
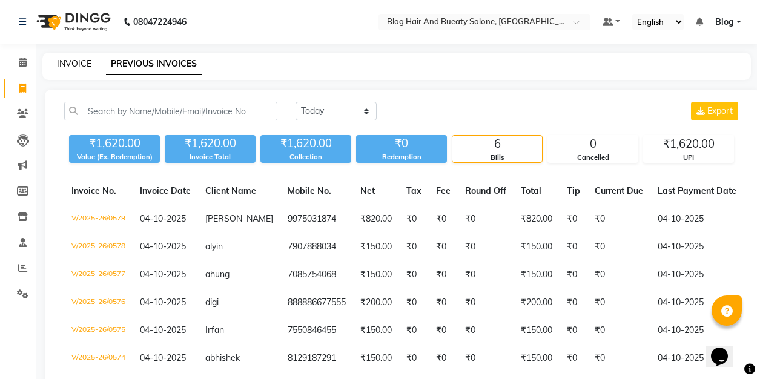
click at [73, 63] on link "INVOICE" at bounding box center [74, 63] width 35 height 11
select select "service"
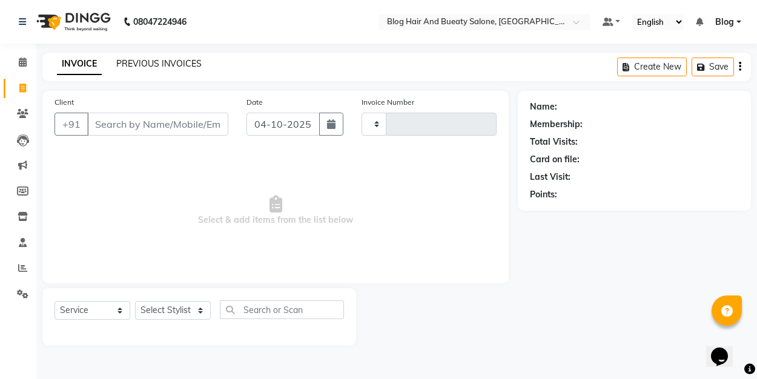
type input "0580"
select select "8741"
click at [143, 67] on link "PREVIOUS INVOICES" at bounding box center [158, 63] width 85 height 11
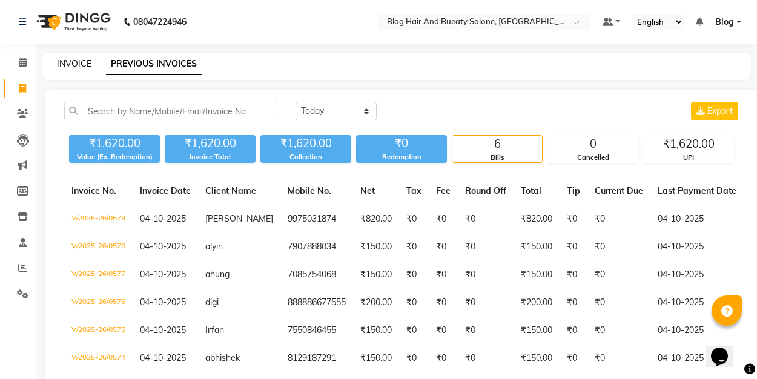
click at [79, 63] on link "INVOICE" at bounding box center [74, 63] width 35 height 11
select select "8741"
select select "service"
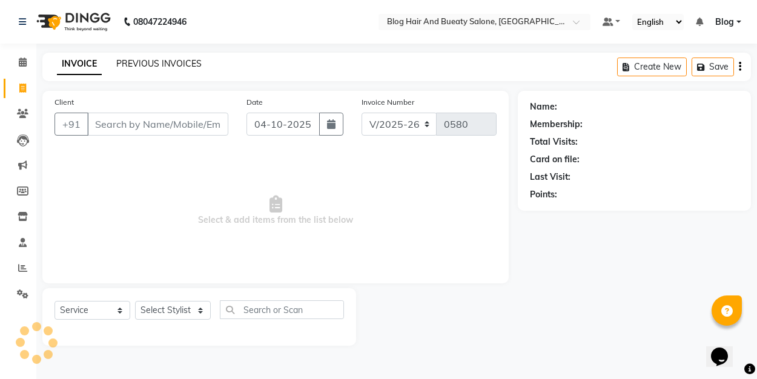
click at [143, 62] on link "PREVIOUS INVOICES" at bounding box center [158, 63] width 85 height 11
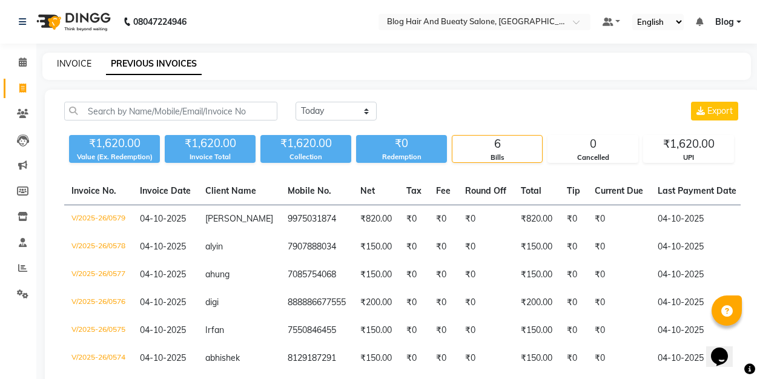
click at [82, 62] on link "INVOICE" at bounding box center [74, 63] width 35 height 11
select select "8741"
select select "service"
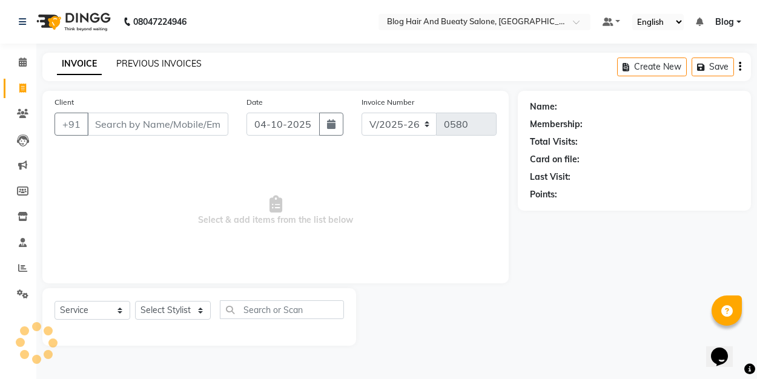
click at [151, 62] on link "PREVIOUS INVOICES" at bounding box center [158, 63] width 85 height 11
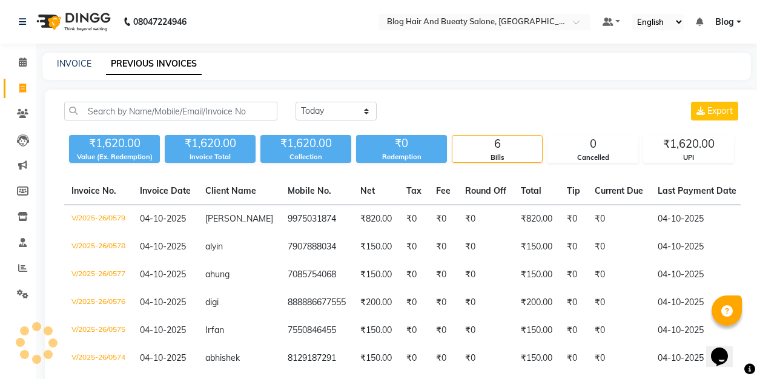
click at [73, 71] on div "INVOICE PREVIOUS INVOICES" at bounding box center [396, 66] width 709 height 27
click at [77, 62] on link "INVOICE" at bounding box center [74, 63] width 35 height 11
select select "8741"
select select "service"
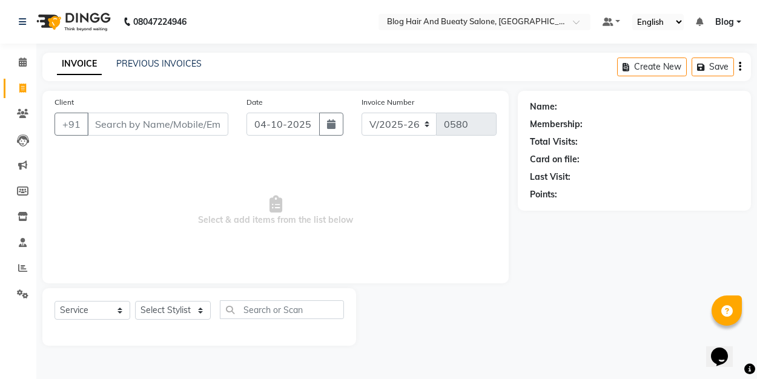
click at [153, 58] on div "PREVIOUS INVOICES" at bounding box center [158, 64] width 85 height 13
click at [154, 64] on link "PREVIOUS INVOICES" at bounding box center [158, 63] width 85 height 11
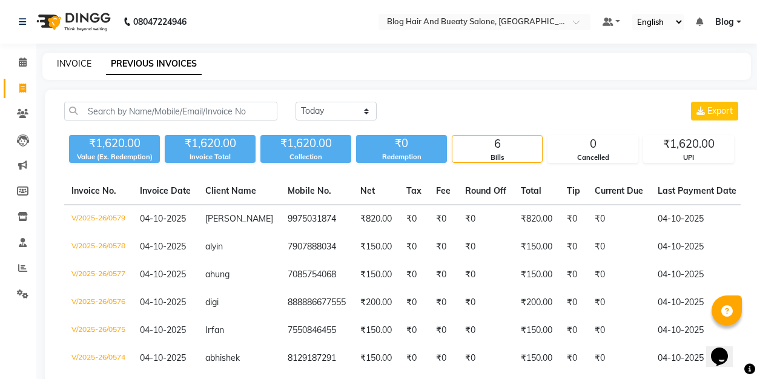
click at [80, 62] on link "INVOICE" at bounding box center [74, 63] width 35 height 11
select select "8741"
select select "service"
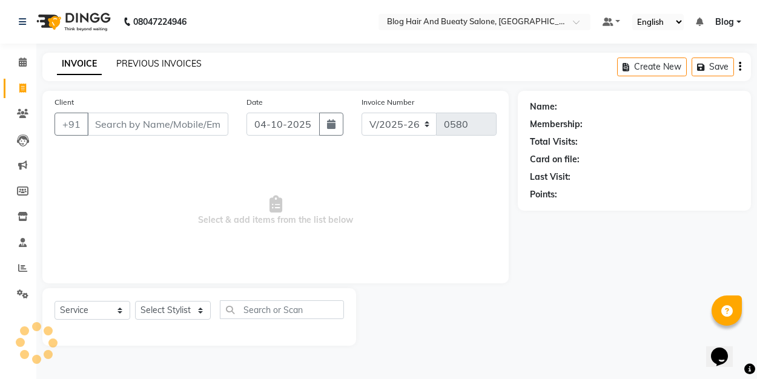
click at [140, 64] on link "PREVIOUS INVOICES" at bounding box center [158, 63] width 85 height 11
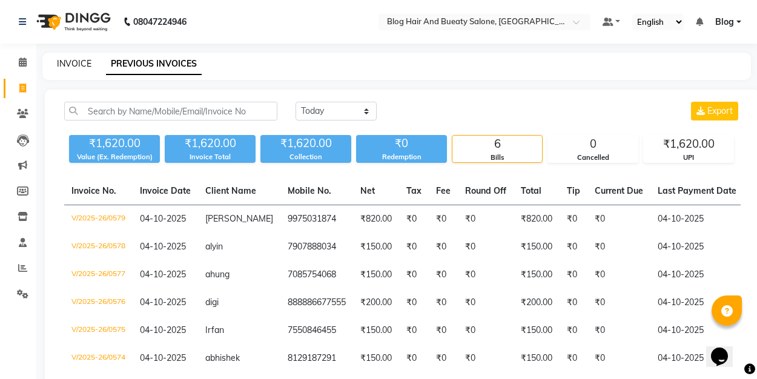
click at [87, 66] on link "INVOICE" at bounding box center [74, 63] width 35 height 11
select select "8741"
select select "service"
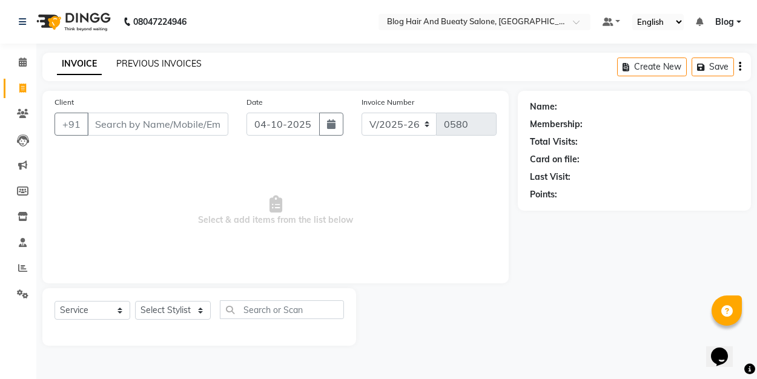
click at [154, 62] on link "PREVIOUS INVOICES" at bounding box center [158, 63] width 85 height 11
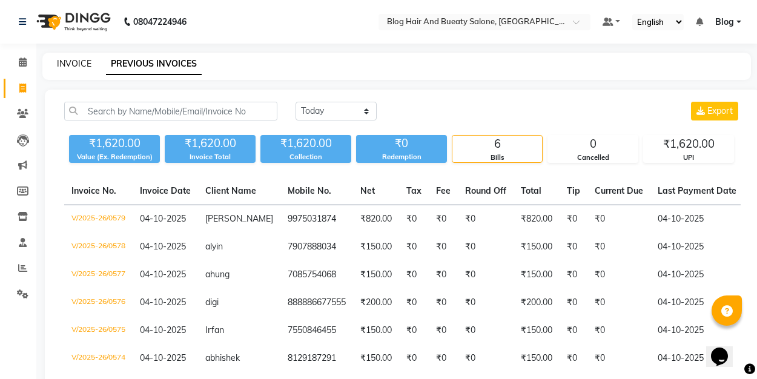
click at [83, 62] on link "INVOICE" at bounding box center [74, 63] width 35 height 11
select select "8741"
select select "service"
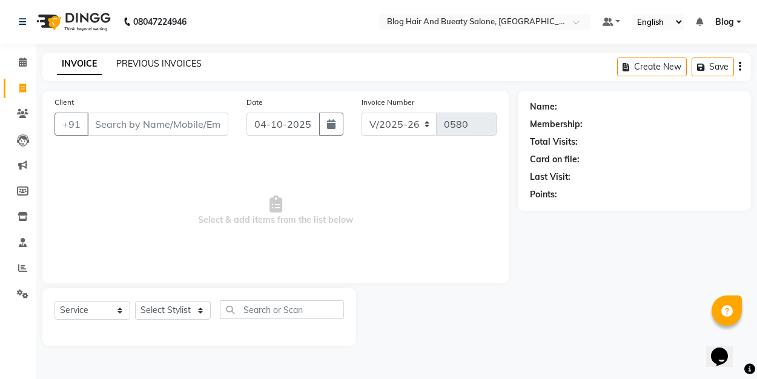
click at [146, 64] on link "PREVIOUS INVOICES" at bounding box center [158, 63] width 85 height 11
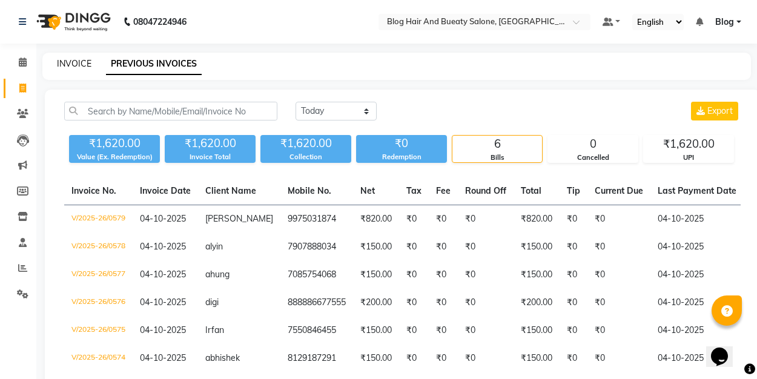
click at [76, 64] on link "INVOICE" at bounding box center [74, 63] width 35 height 11
select select "8741"
select select "service"
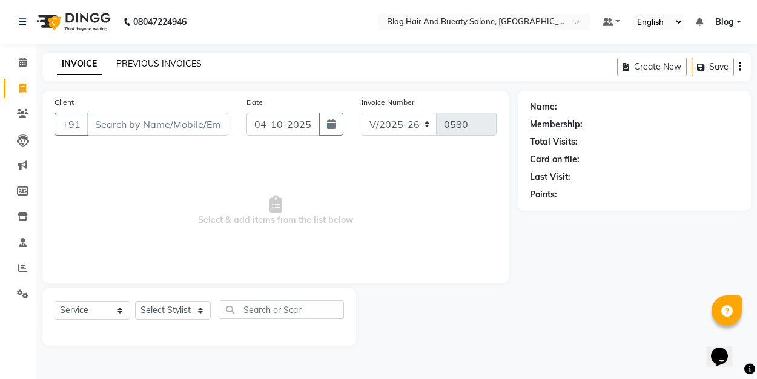
click at [156, 66] on link "PREVIOUS INVOICES" at bounding box center [158, 63] width 85 height 11
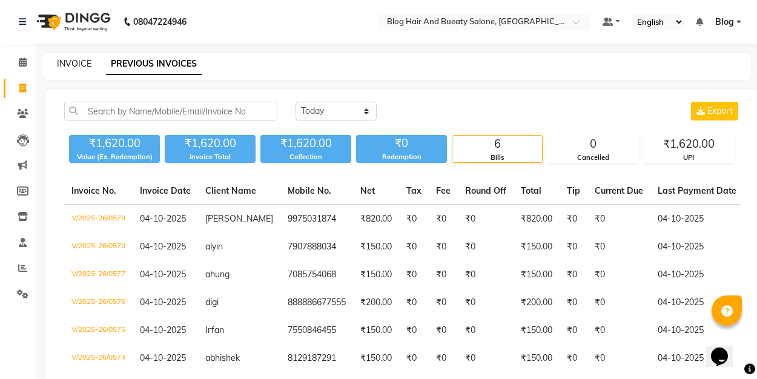
click at [77, 68] on link "INVOICE" at bounding box center [74, 63] width 35 height 11
select select "8741"
select select "service"
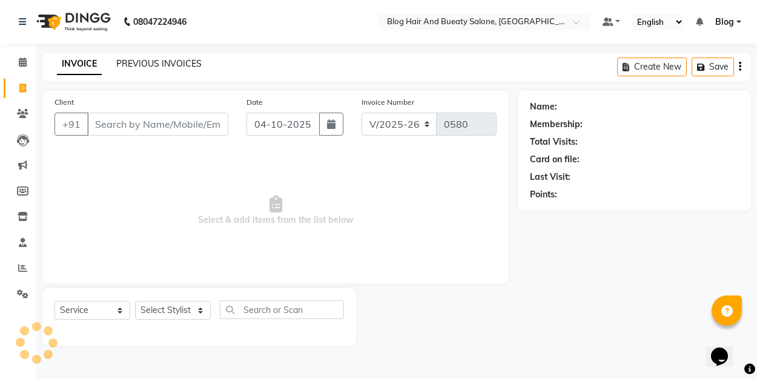
click at [144, 67] on link "PREVIOUS INVOICES" at bounding box center [158, 63] width 85 height 11
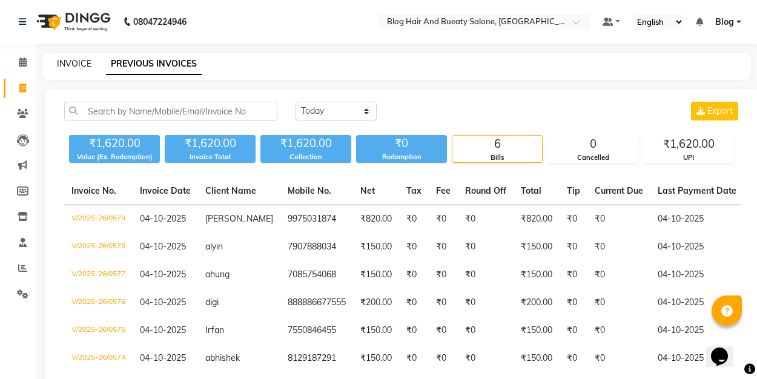
click at [64, 67] on link "INVOICE" at bounding box center [74, 63] width 35 height 11
select select "8741"
select select "service"
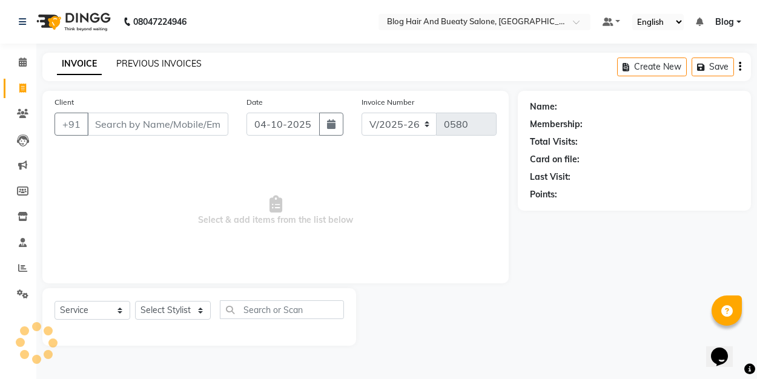
click at [147, 67] on link "PREVIOUS INVOICES" at bounding box center [158, 63] width 85 height 11
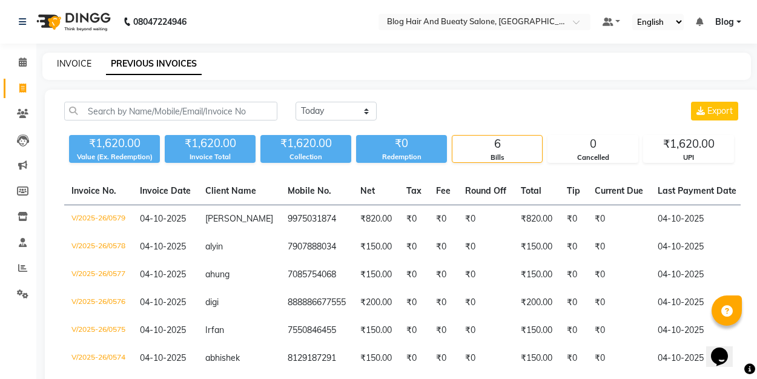
click at [88, 65] on link "INVOICE" at bounding box center [74, 63] width 35 height 11
select select "8741"
select select "service"
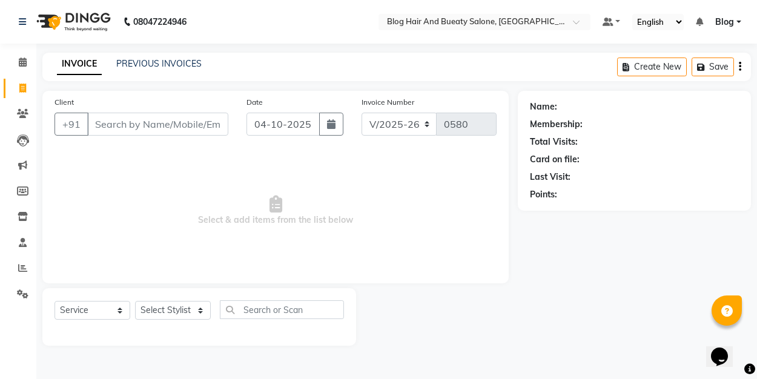
click at [149, 65] on link "PREVIOUS INVOICES" at bounding box center [158, 63] width 85 height 11
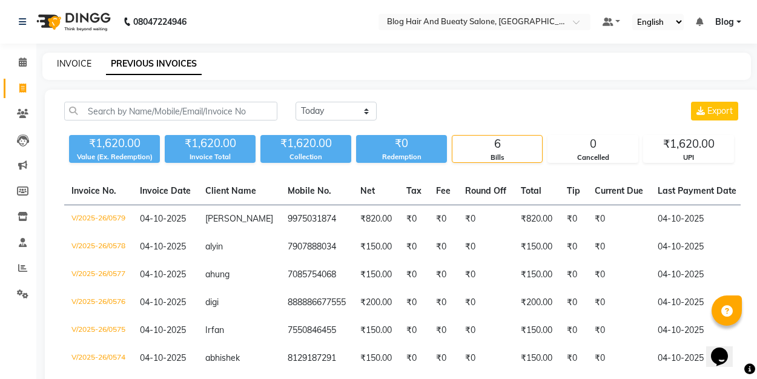
click at [77, 65] on link "INVOICE" at bounding box center [74, 63] width 35 height 11
select select "8741"
select select "service"
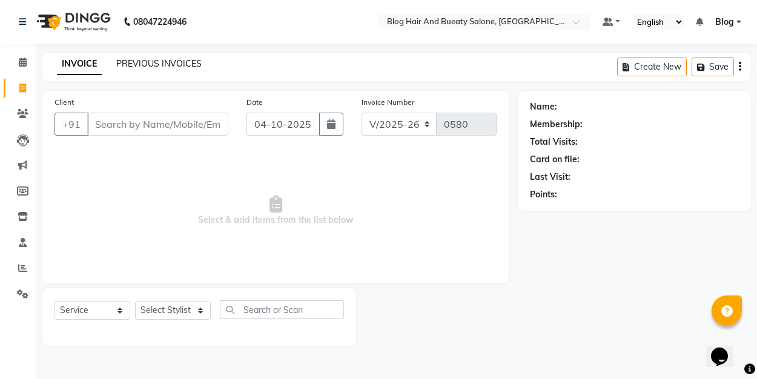
click at [161, 65] on link "PREVIOUS INVOICES" at bounding box center [158, 63] width 85 height 11
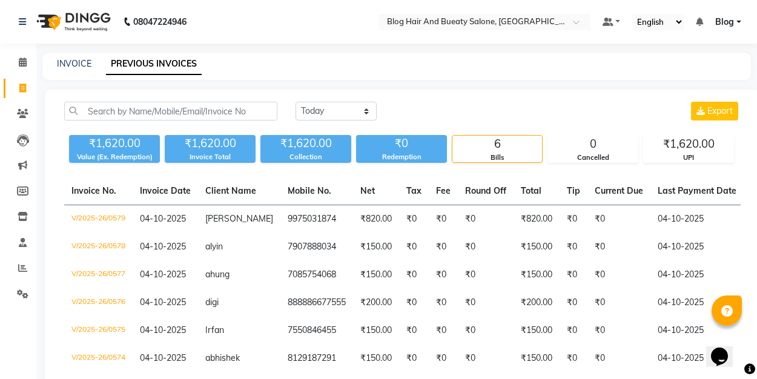
click at [92, 65] on div "INVOICE PREVIOUS INVOICES" at bounding box center [389, 64] width 694 height 13
click at [77, 66] on link "INVOICE" at bounding box center [74, 63] width 35 height 11
select select "8741"
select select "service"
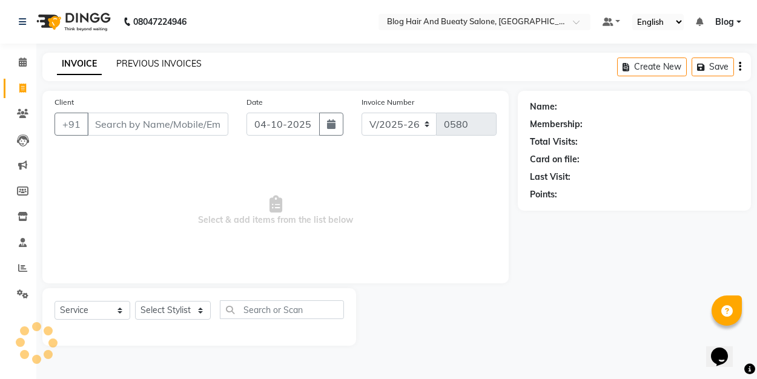
click at [126, 67] on link "PREVIOUS INVOICES" at bounding box center [158, 63] width 85 height 11
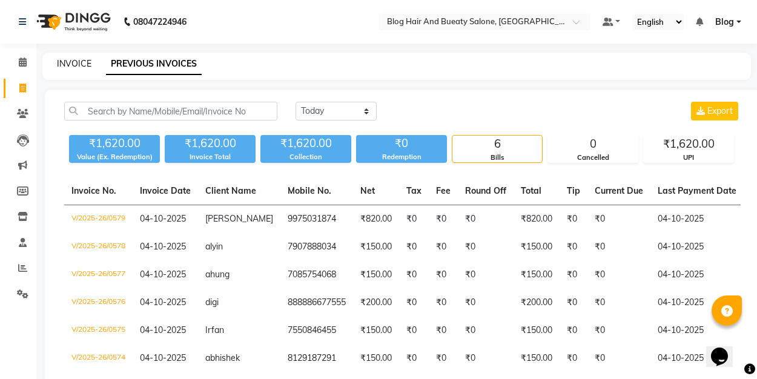
click at [82, 60] on link "INVOICE" at bounding box center [74, 63] width 35 height 11
select select "service"
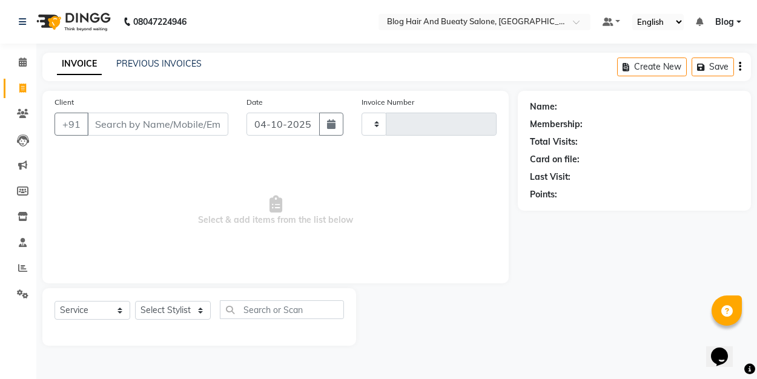
type input "0580"
select select "8741"
click at [162, 68] on link "PREVIOUS INVOICES" at bounding box center [158, 63] width 85 height 11
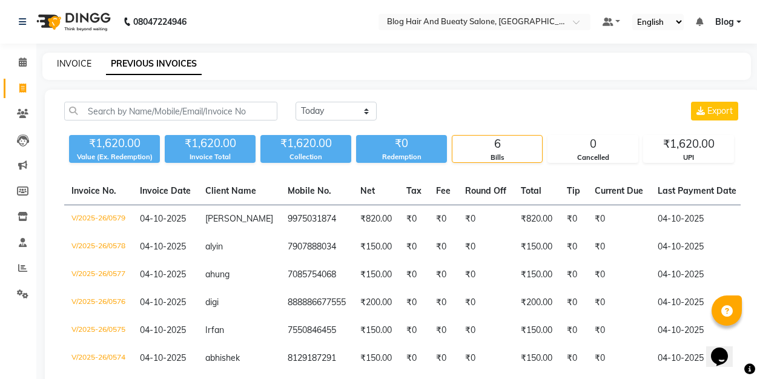
click at [68, 64] on link "INVOICE" at bounding box center [74, 63] width 35 height 11
select select "service"
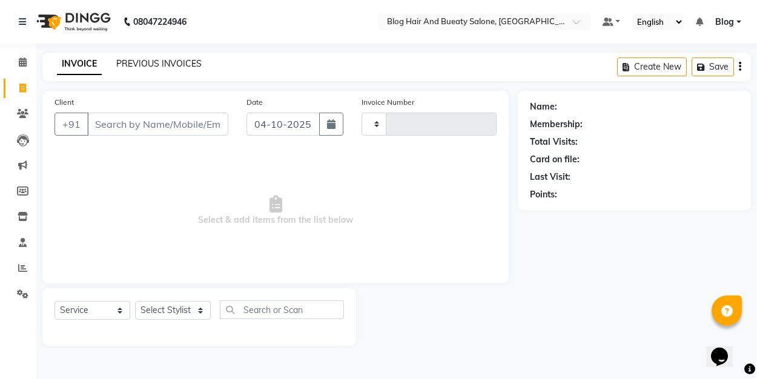
type input "0580"
select select "8741"
click at [145, 65] on link "PREVIOUS INVOICES" at bounding box center [158, 63] width 85 height 11
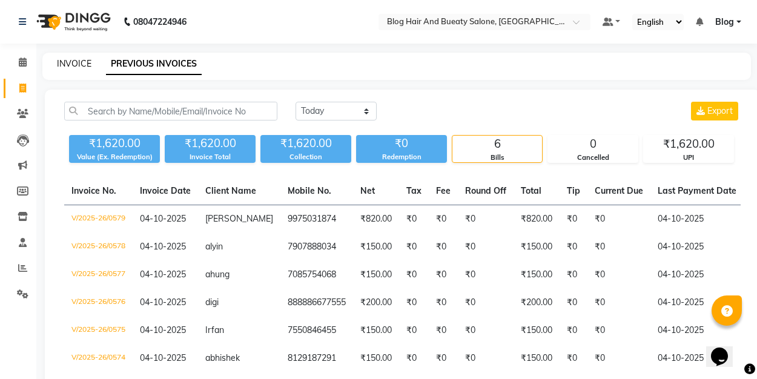
click at [84, 65] on link "INVOICE" at bounding box center [74, 63] width 35 height 11
select select "service"
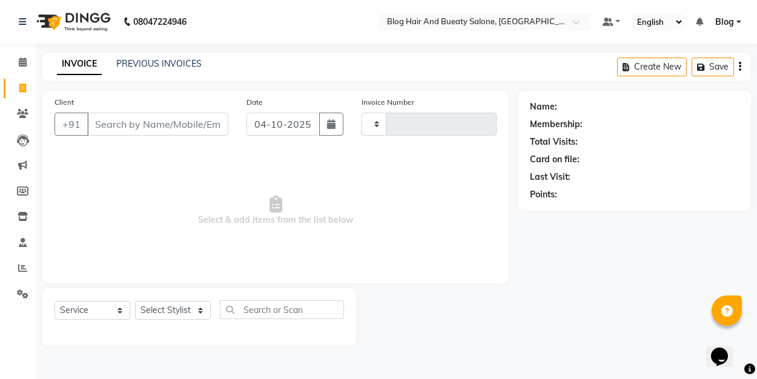
type input "0580"
select select "8741"
click at [139, 66] on link "PREVIOUS INVOICES" at bounding box center [158, 63] width 85 height 11
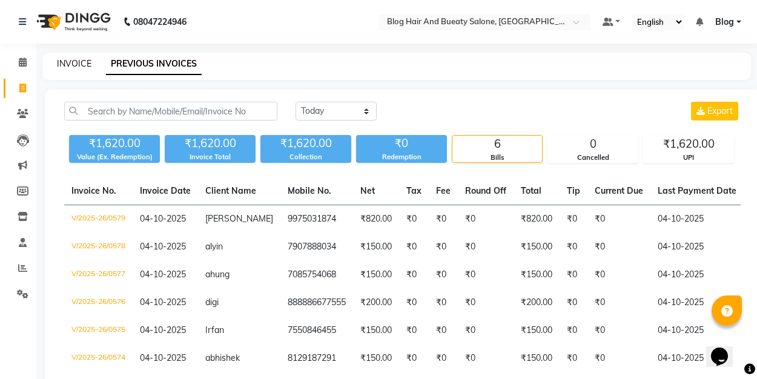
click at [79, 61] on link "INVOICE" at bounding box center [74, 63] width 35 height 11
select select "8741"
select select "service"
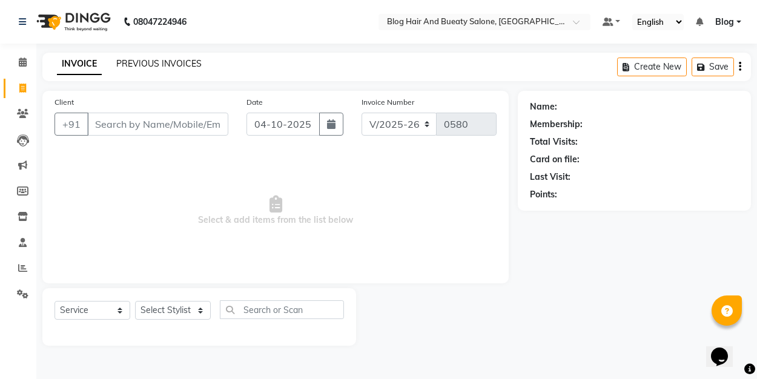
click at [160, 62] on link "PREVIOUS INVOICES" at bounding box center [158, 63] width 85 height 11
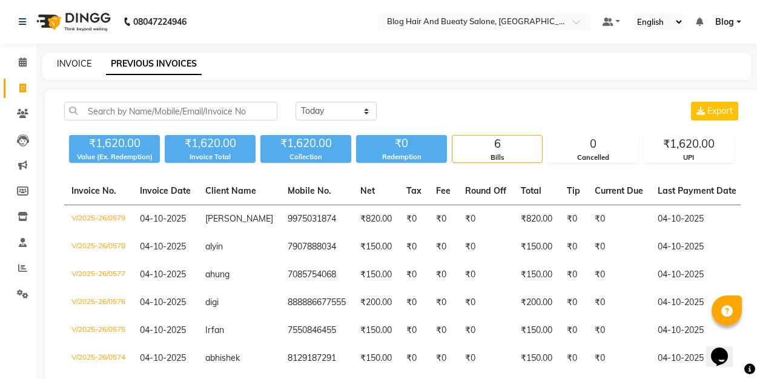
click at [61, 64] on link "INVOICE" at bounding box center [74, 63] width 35 height 11
select select "8741"
select select "service"
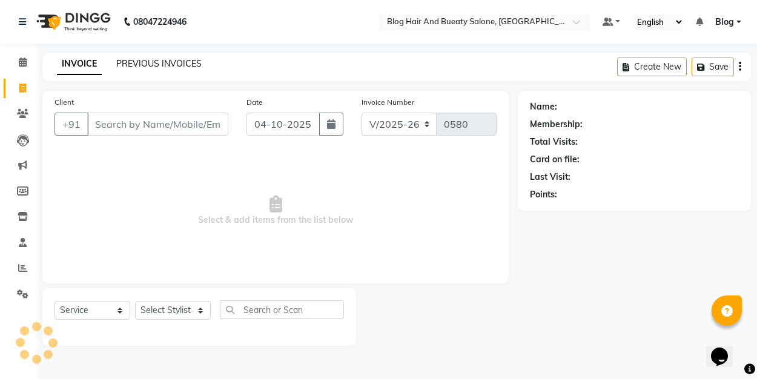
click at [148, 65] on link "PREVIOUS INVOICES" at bounding box center [158, 63] width 85 height 11
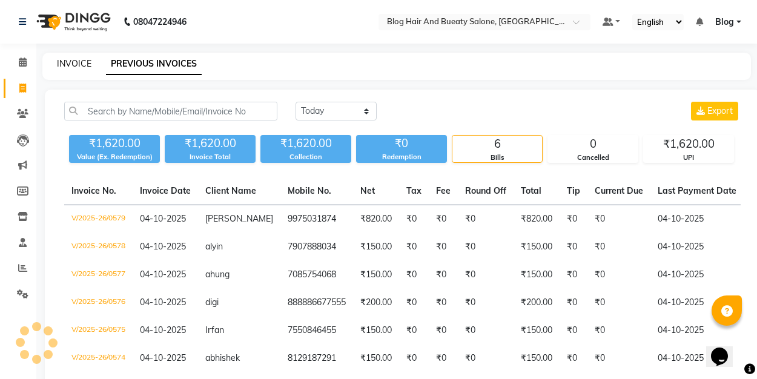
click at [81, 62] on link "INVOICE" at bounding box center [74, 63] width 35 height 11
select select "8741"
select select "service"
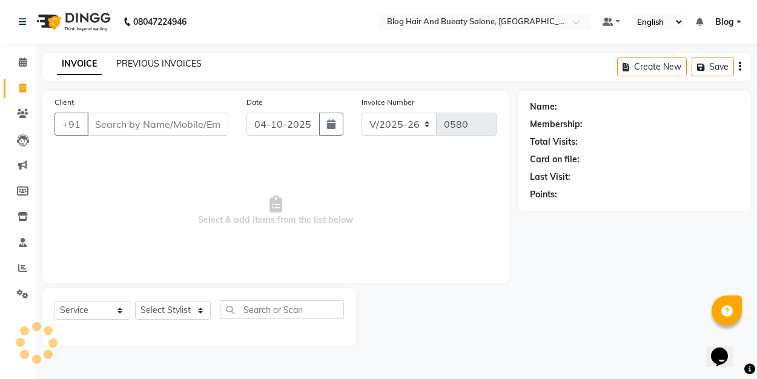
click at [142, 64] on link "PREVIOUS INVOICES" at bounding box center [158, 63] width 85 height 11
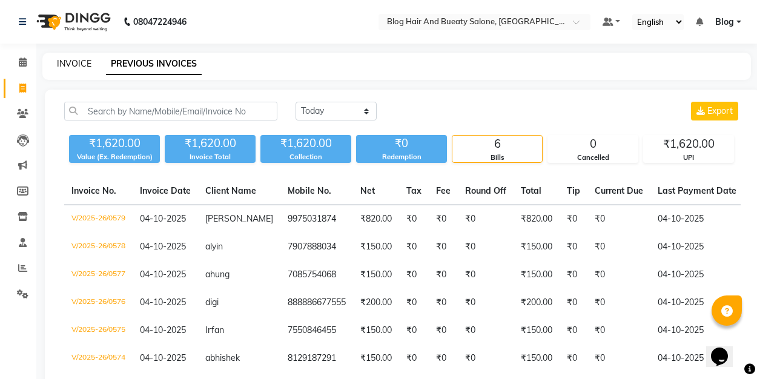
click at [74, 64] on link "INVOICE" at bounding box center [74, 63] width 35 height 11
select select "8741"
select select "service"
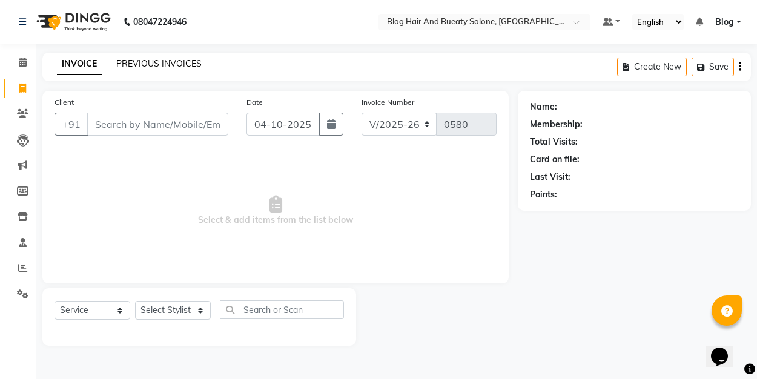
click at [131, 65] on link "PREVIOUS INVOICES" at bounding box center [158, 63] width 85 height 11
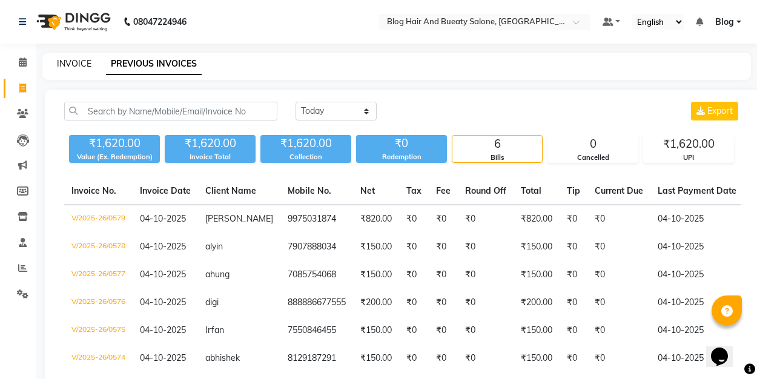
click at [67, 65] on link "INVOICE" at bounding box center [74, 63] width 35 height 11
select select "service"
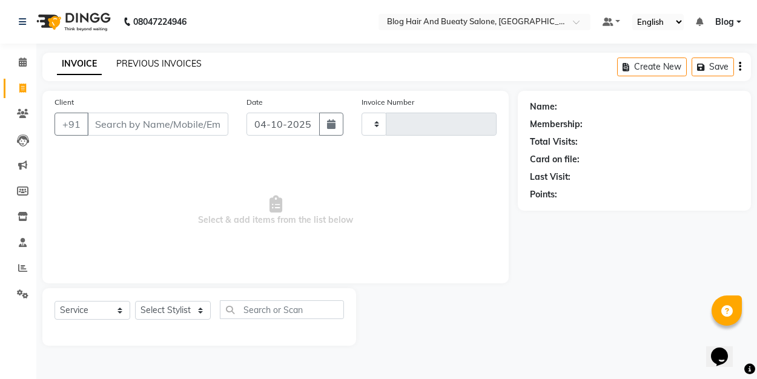
type input "0580"
select select "8741"
click at [137, 67] on link "PREVIOUS INVOICES" at bounding box center [158, 63] width 85 height 11
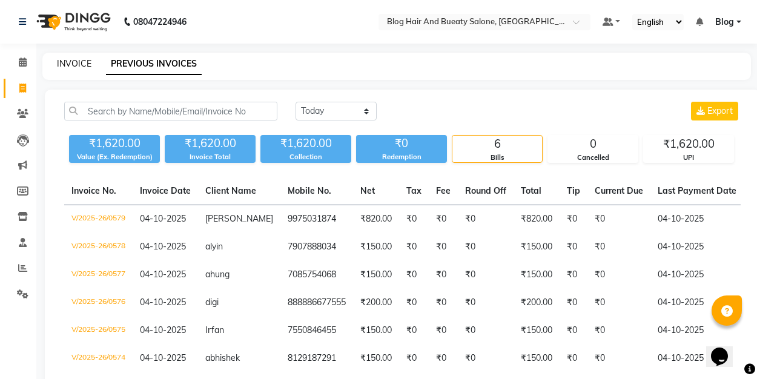
click at [87, 65] on link "INVOICE" at bounding box center [74, 63] width 35 height 11
select select "8741"
select select "service"
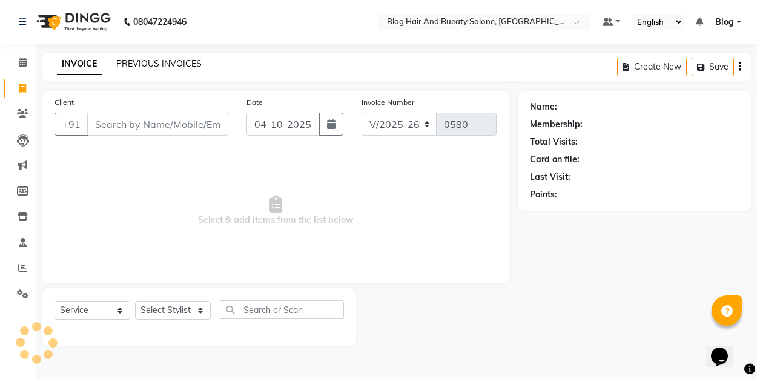
click at [151, 65] on link "PREVIOUS INVOICES" at bounding box center [158, 63] width 85 height 11
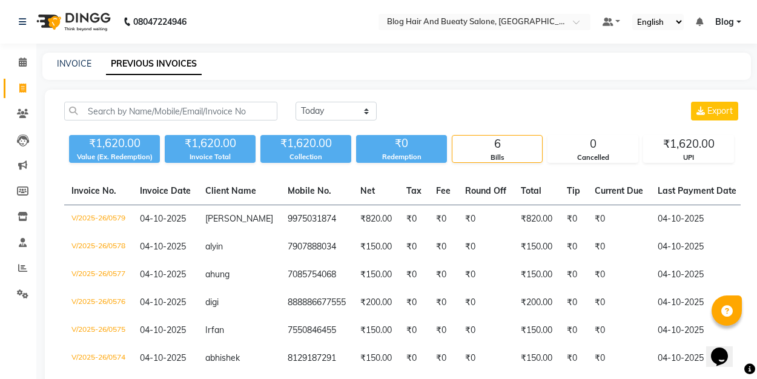
click at [81, 64] on link "INVOICE" at bounding box center [74, 63] width 35 height 11
select select "8741"
select select "service"
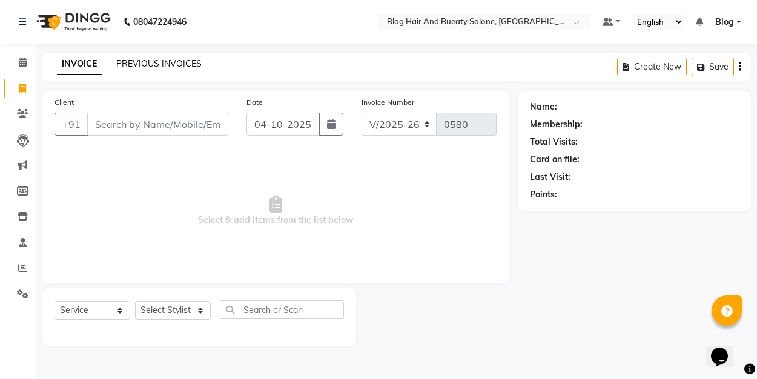
click at [131, 67] on link "PREVIOUS INVOICES" at bounding box center [158, 63] width 85 height 11
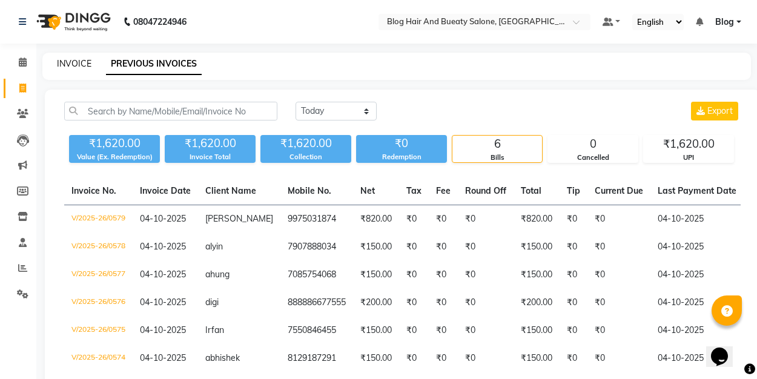
click at [76, 62] on link "INVOICE" at bounding box center [74, 63] width 35 height 11
select select "service"
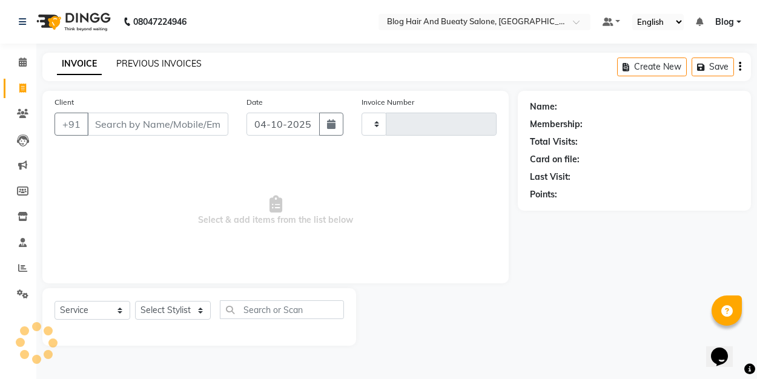
type input "0580"
click at [143, 62] on link "PREVIOUS INVOICES" at bounding box center [158, 63] width 85 height 11
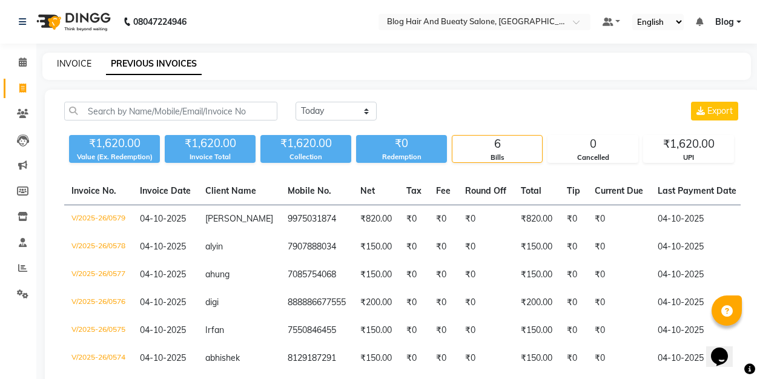
click at [87, 62] on link "INVOICE" at bounding box center [74, 63] width 35 height 11
select select "service"
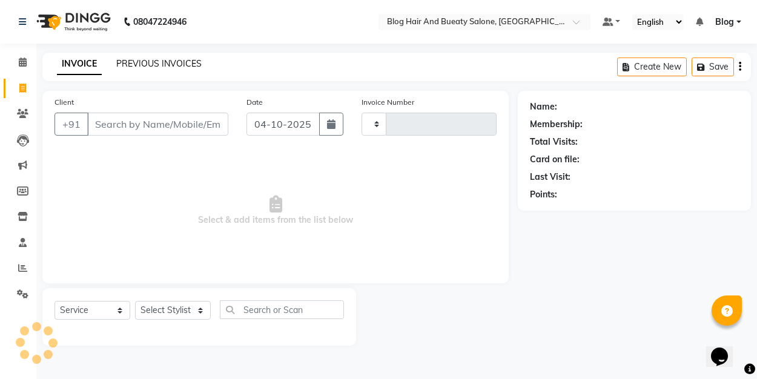
type input "0580"
select select "8741"
click at [137, 68] on link "PREVIOUS INVOICES" at bounding box center [158, 63] width 85 height 11
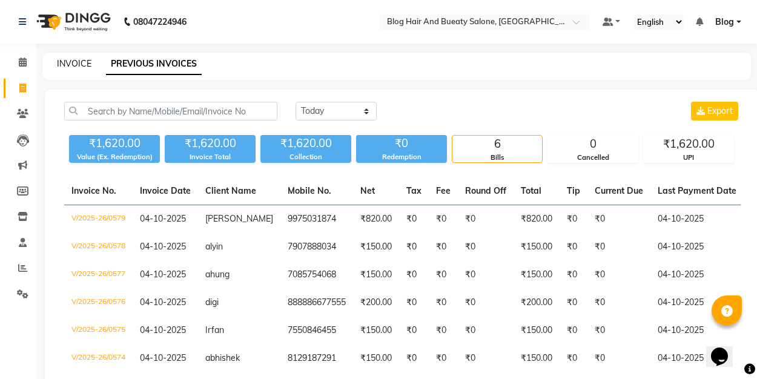
click at [85, 64] on link "INVOICE" at bounding box center [74, 63] width 35 height 11
select select "service"
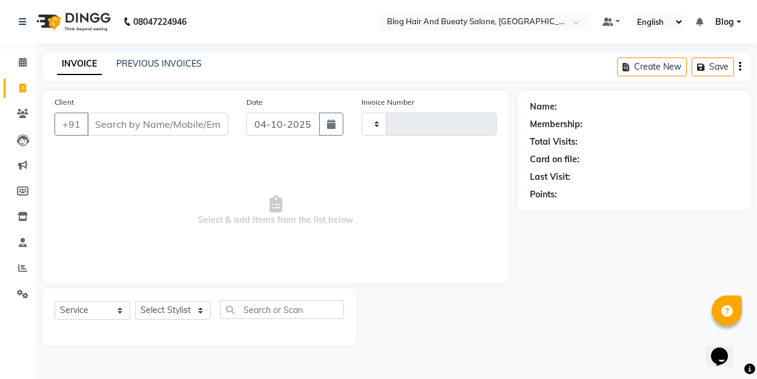
click at [147, 69] on div "PREVIOUS INVOICES" at bounding box center [158, 64] width 85 height 13
type input "0580"
select select "8741"
click at [130, 68] on link "PREVIOUS INVOICES" at bounding box center [158, 63] width 85 height 11
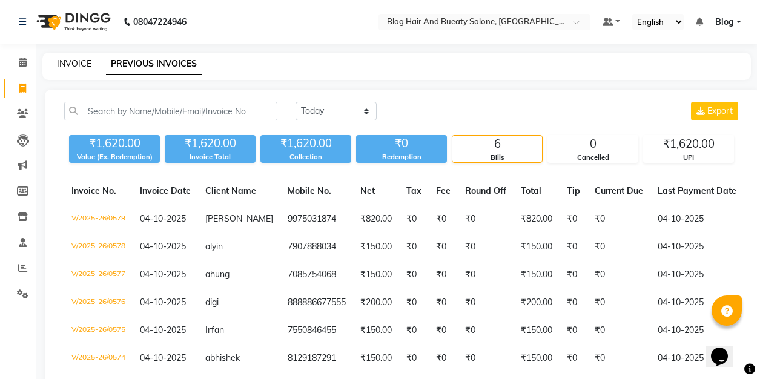
click at [69, 62] on link "INVOICE" at bounding box center [74, 63] width 35 height 11
select select "8741"
select select "service"
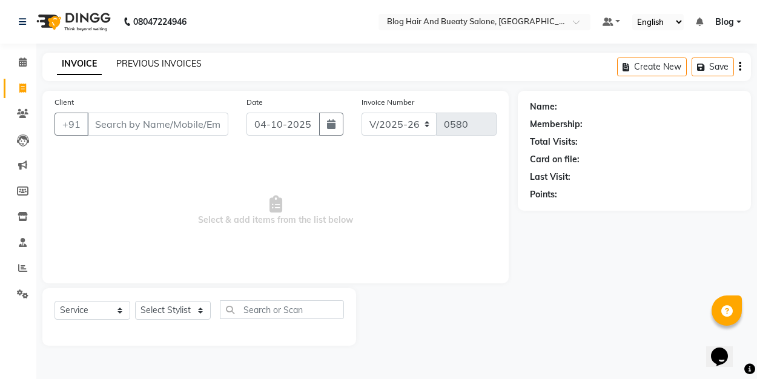
click at [124, 62] on link "PREVIOUS INVOICES" at bounding box center [158, 63] width 85 height 11
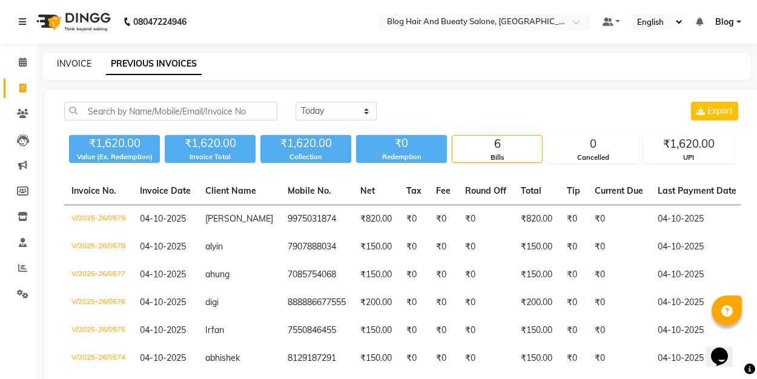
click at [77, 61] on link "INVOICE" at bounding box center [74, 63] width 35 height 11
select select "8741"
select select "service"
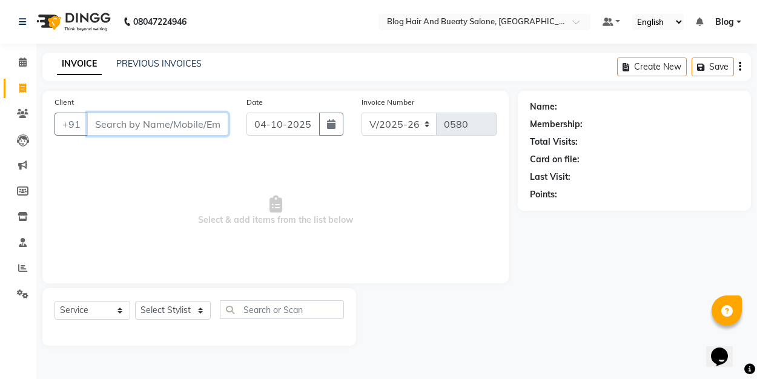
click at [165, 120] on input "Client" at bounding box center [157, 124] width 141 height 23
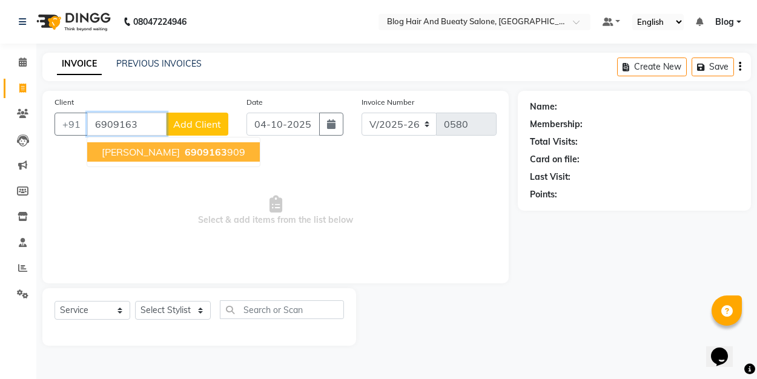
click at [185, 156] on span "6909163" at bounding box center [206, 152] width 42 height 12
type input "6909163909"
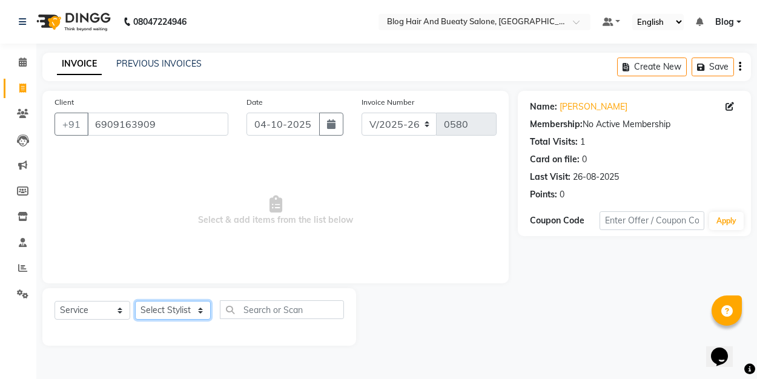
select select "89036"
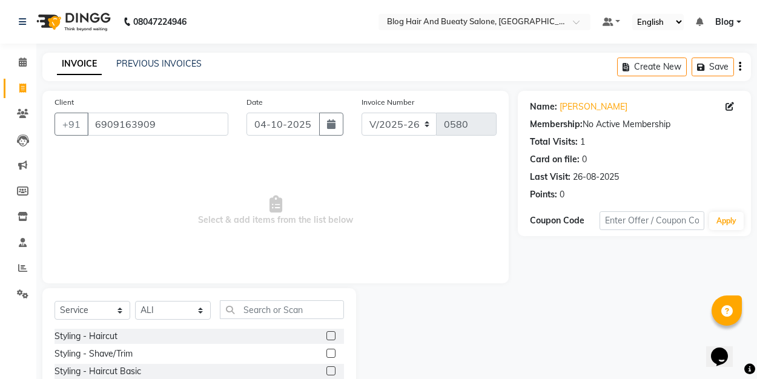
click at [334, 334] on label at bounding box center [330, 335] width 9 height 9
click at [334, 334] on input "checkbox" at bounding box center [330, 336] width 8 height 8
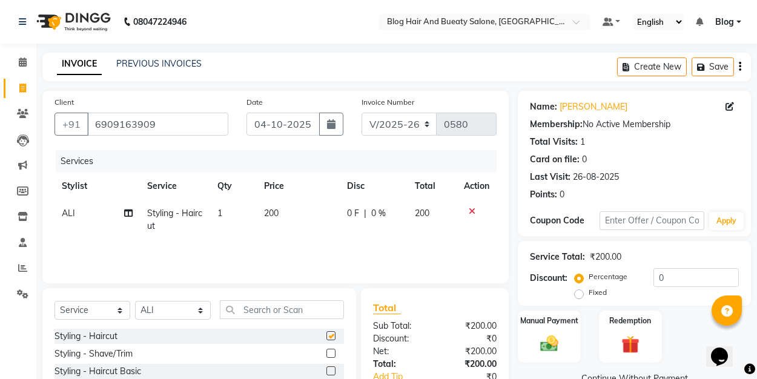
checkbox input "false"
click at [308, 312] on input "text" at bounding box center [282, 309] width 124 height 19
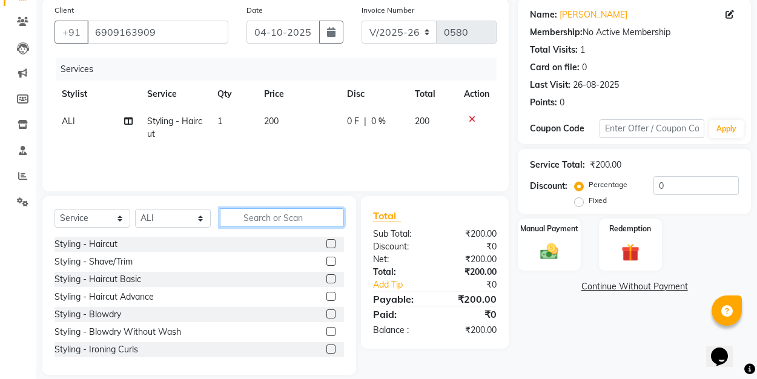
scroll to position [94, 0]
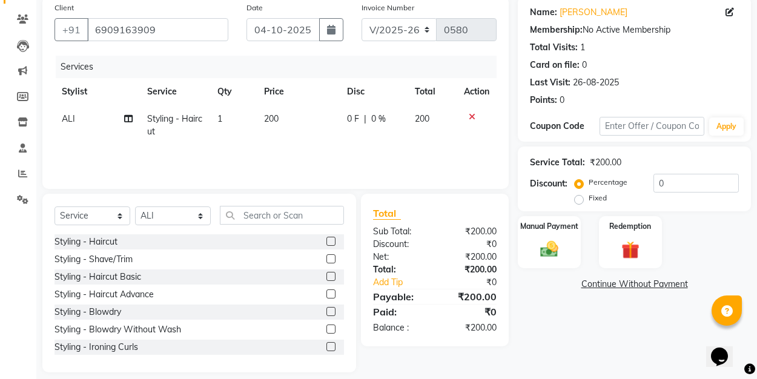
click at [329, 262] on label at bounding box center [330, 258] width 9 height 9
click at [329, 262] on input "checkbox" at bounding box center [330, 260] width 8 height 8
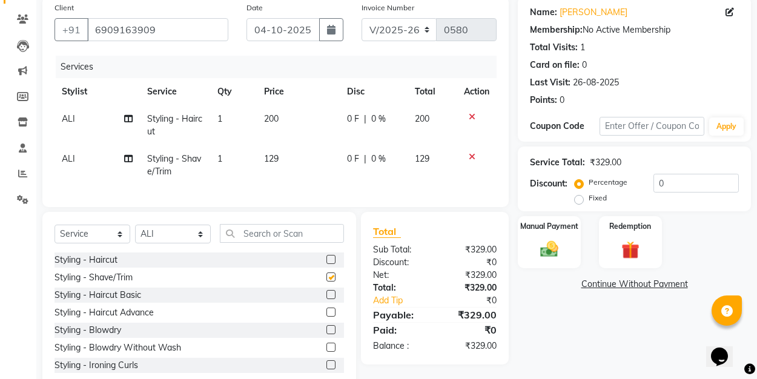
checkbox input "false"
click at [589, 197] on label "Fixed" at bounding box center [598, 198] width 18 height 11
click at [578, 197] on input "Fixed" at bounding box center [581, 198] width 8 height 8
radio input "true"
click at [669, 188] on input "0" at bounding box center [695, 183] width 85 height 19
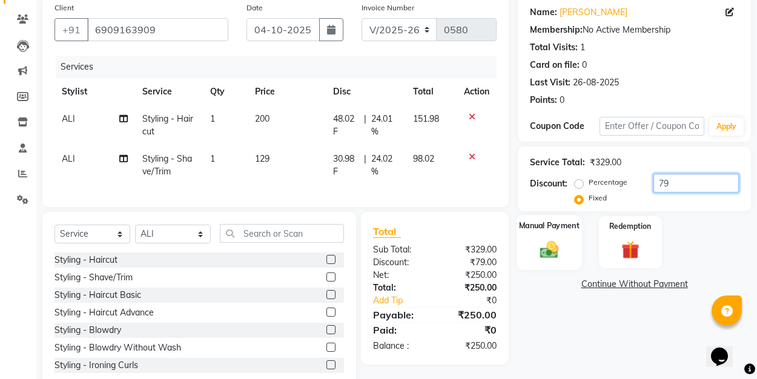
type input "79"
click at [557, 247] on img at bounding box center [549, 249] width 30 height 21
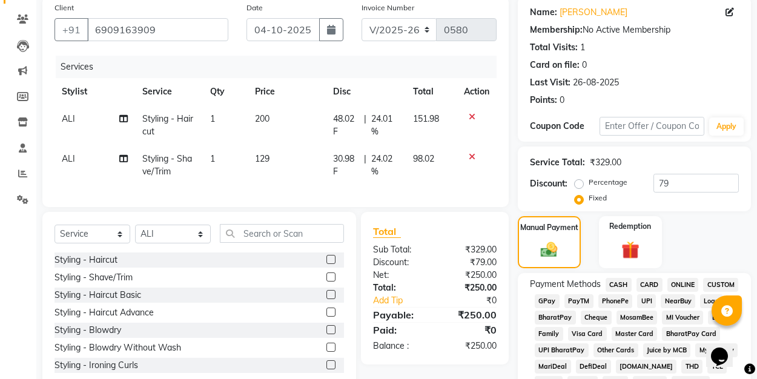
click at [640, 299] on span "UPI" at bounding box center [646, 301] width 19 height 14
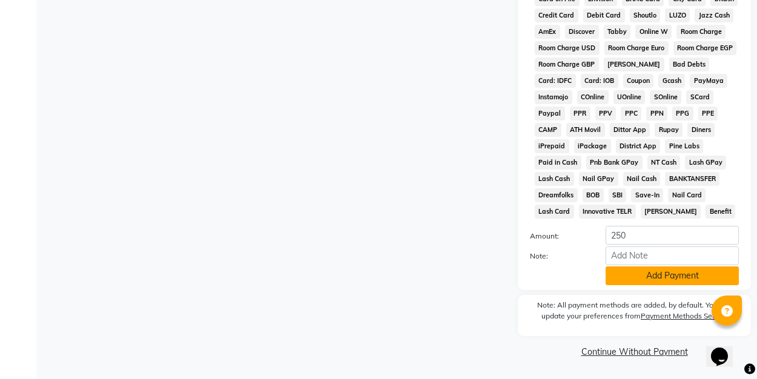
scroll to position [576, 0]
click at [636, 285] on button "Add Payment" at bounding box center [672, 276] width 133 height 19
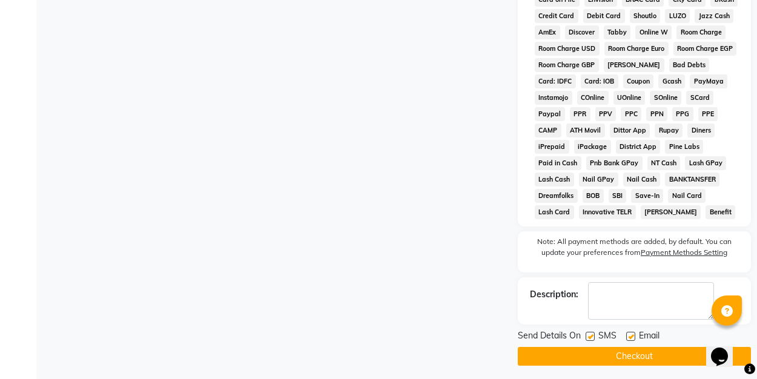
click at [632, 344] on div at bounding box center [630, 338] width 8 height 13
click at [629, 335] on label at bounding box center [630, 336] width 9 height 9
click at [629, 335] on input "checkbox" at bounding box center [630, 337] width 8 height 8
checkbox input "false"
click at [629, 348] on button "Checkout" at bounding box center [634, 356] width 233 height 19
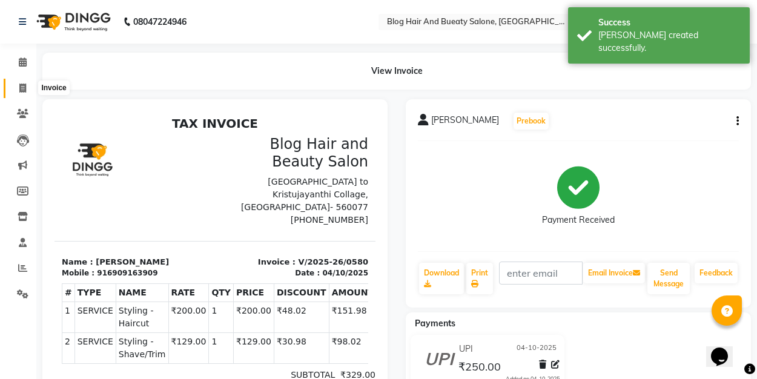
click at [18, 88] on span at bounding box center [22, 89] width 21 height 14
select select "8741"
select select "service"
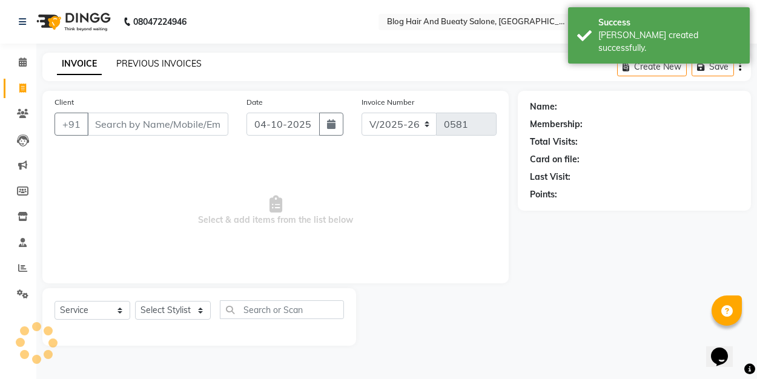
click at [176, 63] on link "PREVIOUS INVOICES" at bounding box center [158, 63] width 85 height 11
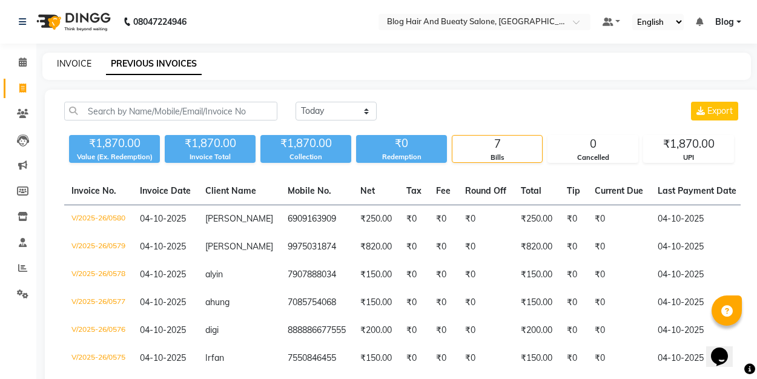
click at [88, 64] on link "INVOICE" at bounding box center [74, 63] width 35 height 11
select select "8741"
select select "service"
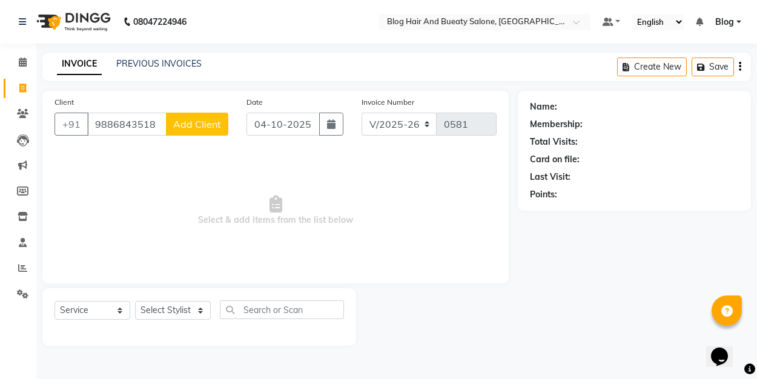
type input "9886843518"
click at [196, 126] on span "Add Client" at bounding box center [197, 124] width 48 height 12
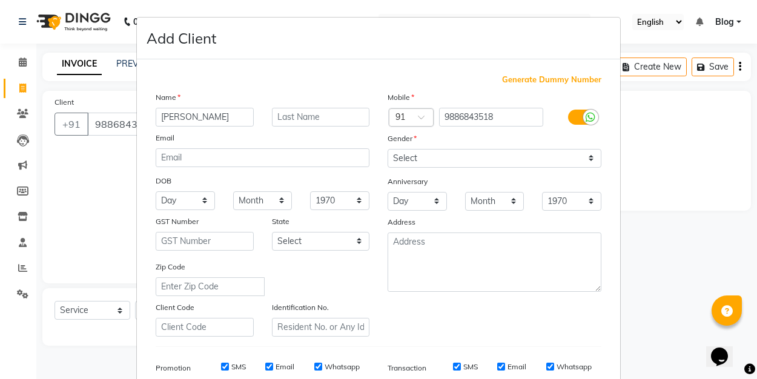
type input "[PERSON_NAME]"
select select "[DEMOGRAPHIC_DATA]"
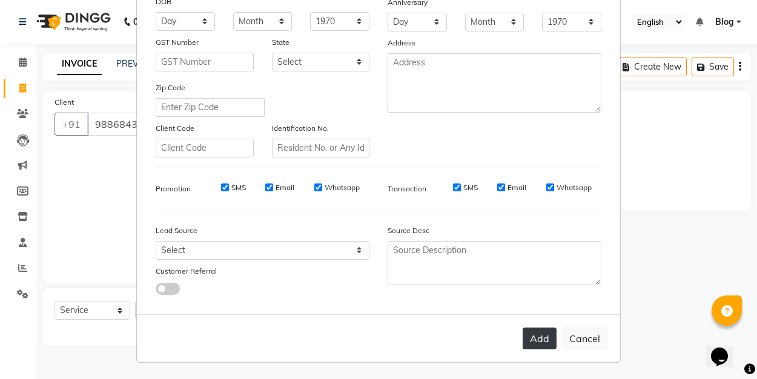
click at [551, 331] on button "Add" at bounding box center [540, 339] width 34 height 22
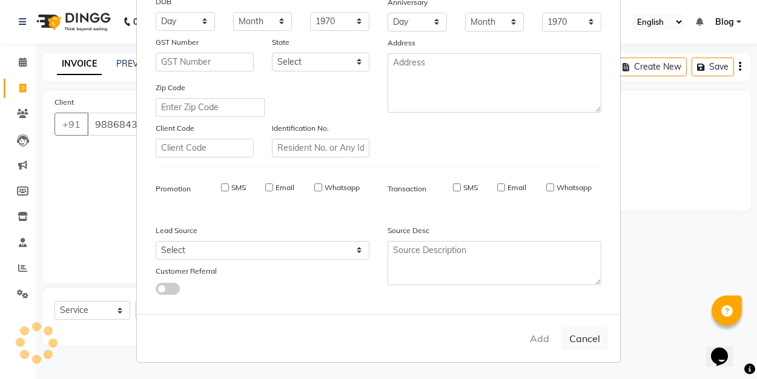
select select
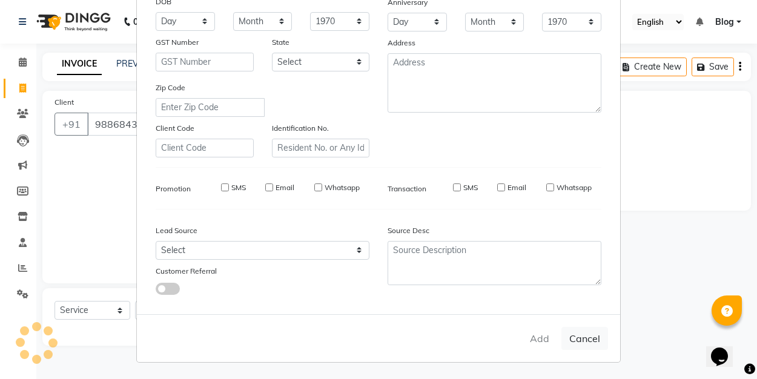
select select
checkbox input "false"
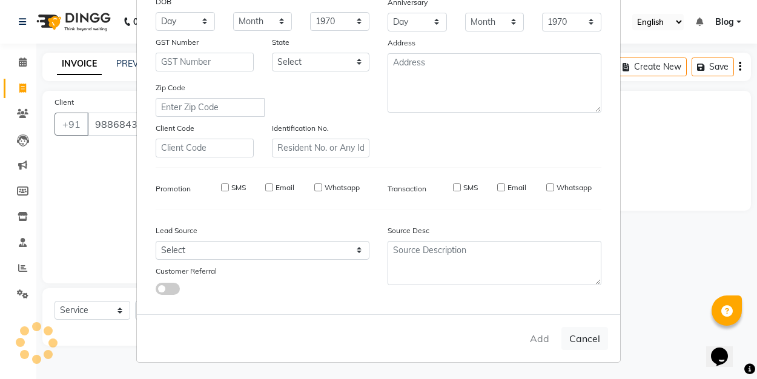
checkbox input "false"
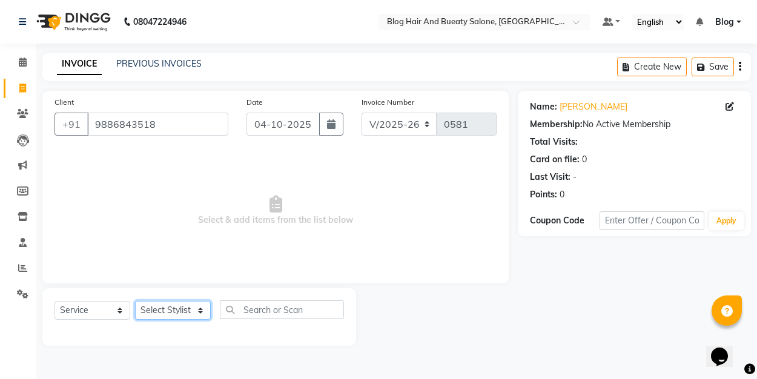
select select "89036"
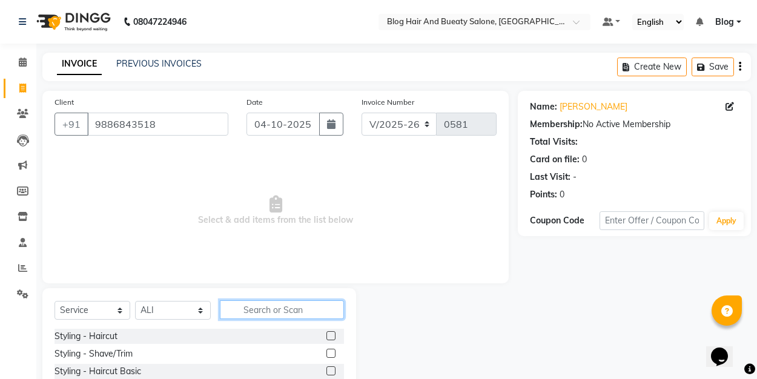
click at [296, 306] on input "text" at bounding box center [282, 309] width 124 height 19
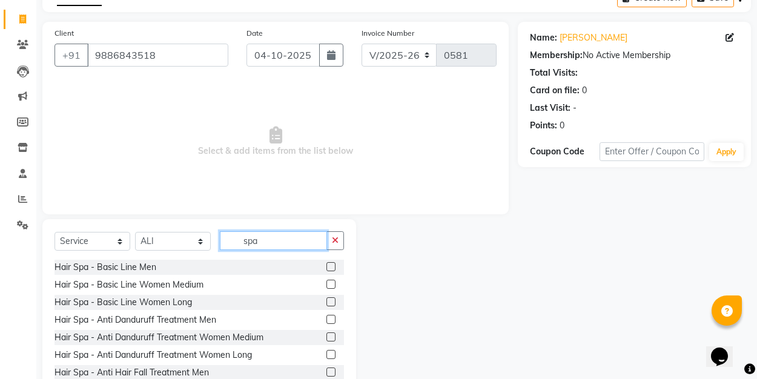
scroll to position [88, 0]
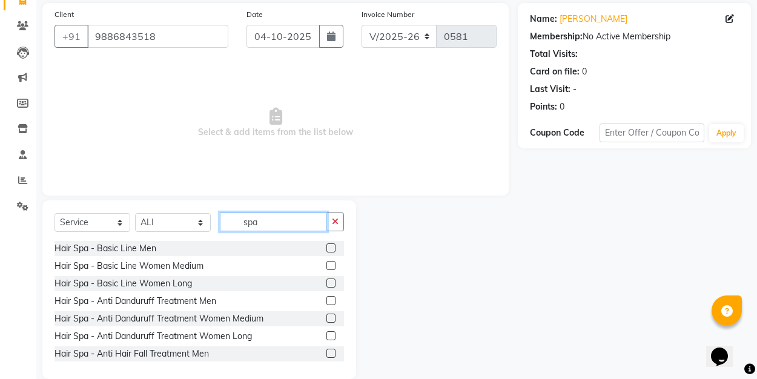
type input "spa"
click at [332, 319] on label at bounding box center [330, 318] width 9 height 9
click at [332, 319] on input "checkbox" at bounding box center [330, 319] width 8 height 8
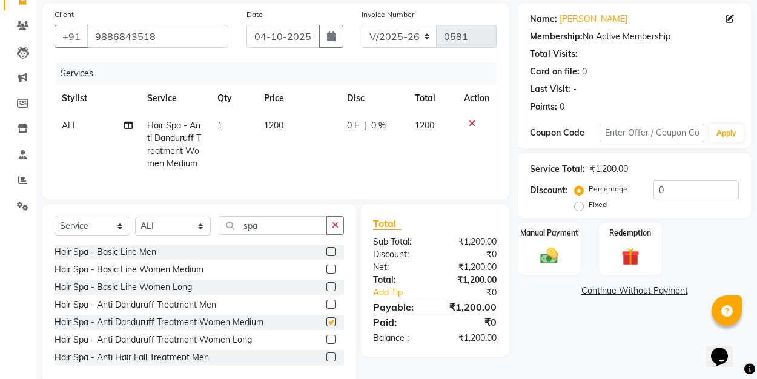
checkbox input "false"
click at [334, 225] on icon "button" at bounding box center [335, 225] width 7 height 8
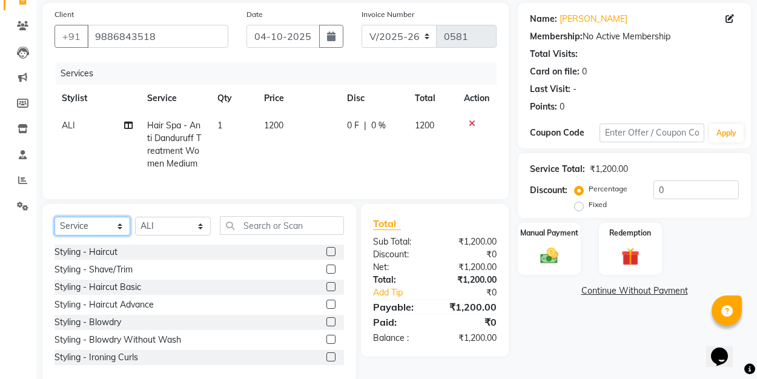
select select "product"
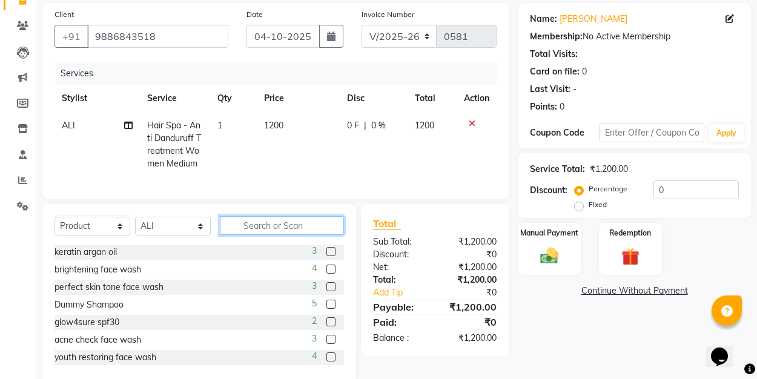
click at [308, 222] on input "text" at bounding box center [282, 225] width 124 height 19
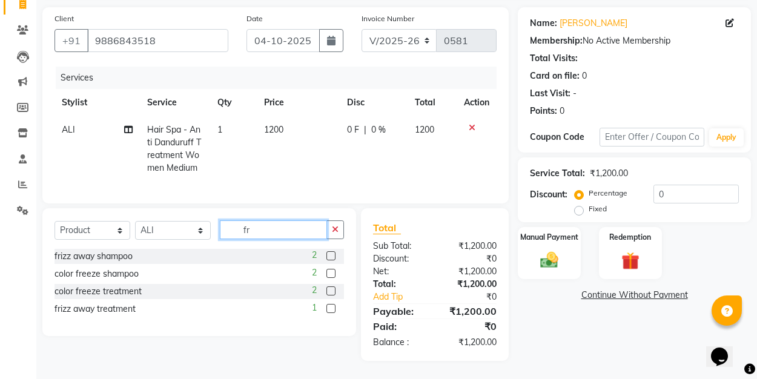
type input "fr"
click at [333, 309] on label at bounding box center [330, 308] width 9 height 9
click at [333, 309] on input "checkbox" at bounding box center [330, 309] width 8 height 8
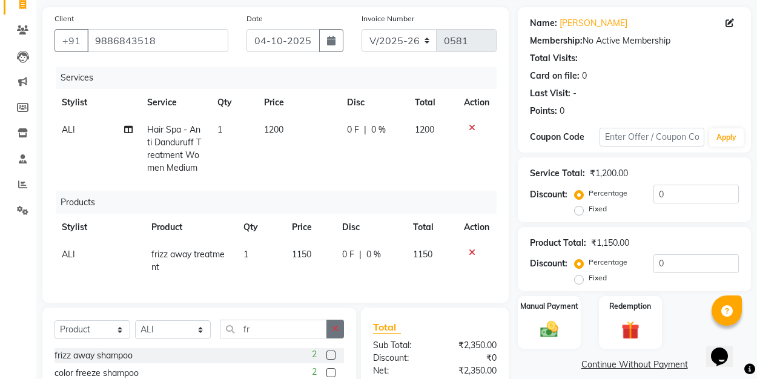
click at [341, 328] on button "button" at bounding box center [335, 329] width 18 height 19
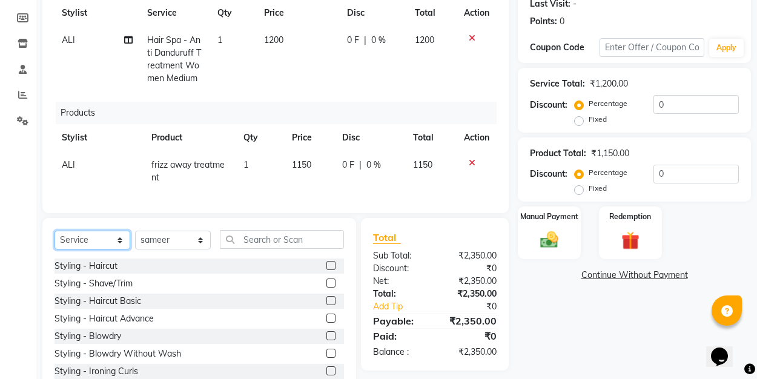
scroll to position [174, 0]
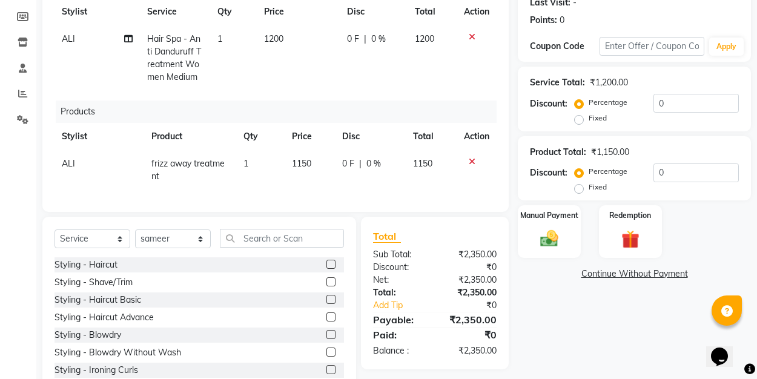
click at [331, 316] on label at bounding box center [330, 316] width 9 height 9
click at [331, 316] on input "checkbox" at bounding box center [330, 318] width 8 height 8
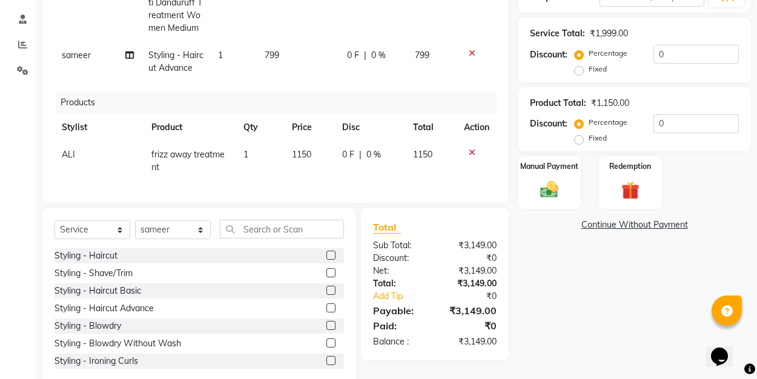
scroll to position [231, 0]
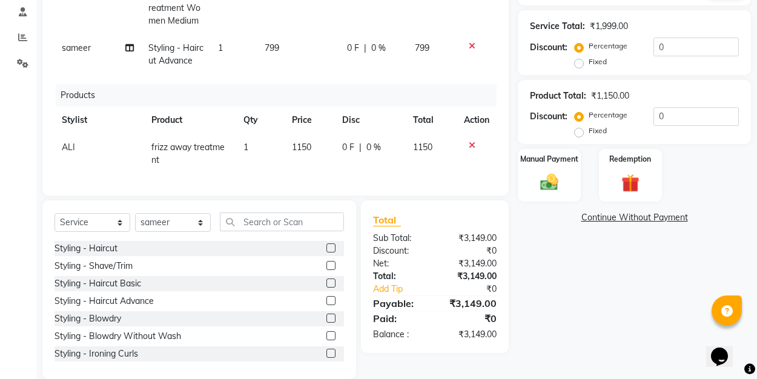
click at [472, 239] on div "₹3,149.00" at bounding box center [470, 238] width 71 height 13
click at [475, 264] on div "₹3,149.00" at bounding box center [470, 263] width 71 height 13
click at [475, 278] on div "₹3,149.00" at bounding box center [470, 276] width 71 height 13
click at [474, 305] on div "₹3,149.00" at bounding box center [470, 303] width 71 height 15
click at [474, 336] on div "₹3,149.00" at bounding box center [470, 334] width 71 height 13
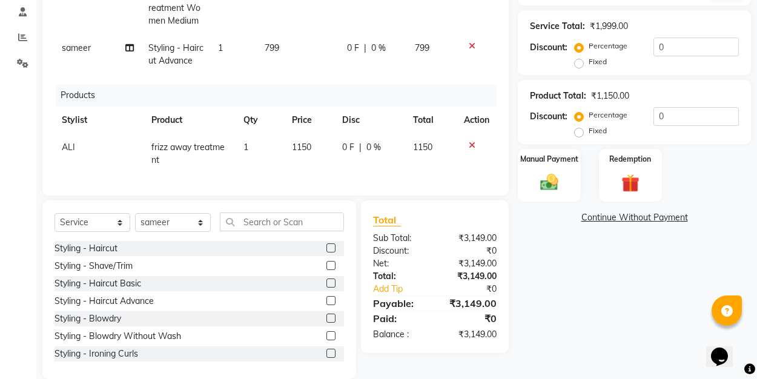
click at [589, 134] on label "Fixed" at bounding box center [598, 130] width 18 height 11
click at [578, 134] on input "Fixed" at bounding box center [581, 131] width 8 height 8
click at [681, 112] on input "0" at bounding box center [695, 116] width 85 height 19
click at [560, 192] on img at bounding box center [549, 182] width 30 height 21
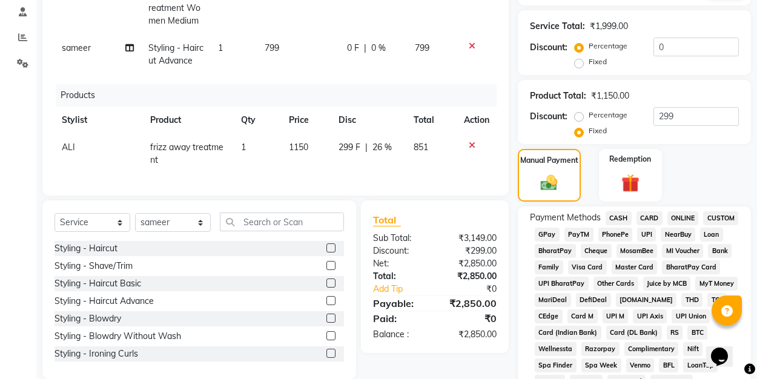
click at [643, 228] on span "UPI" at bounding box center [646, 235] width 19 height 14
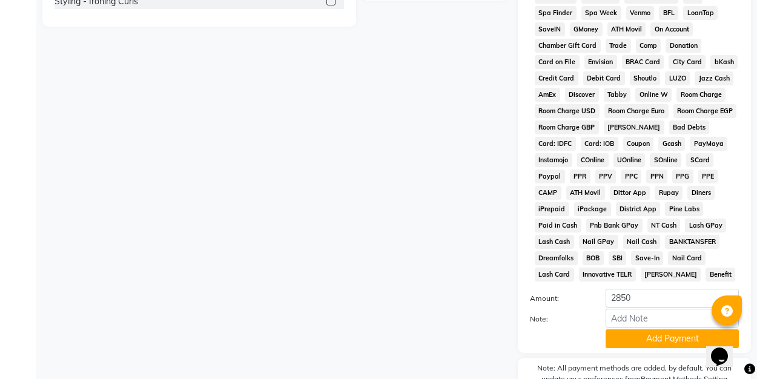
scroll to position [597, 0]
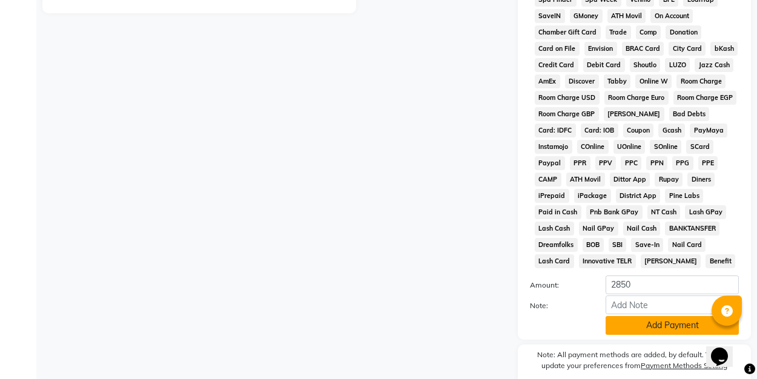
click at [635, 328] on button "Add Payment" at bounding box center [672, 325] width 133 height 19
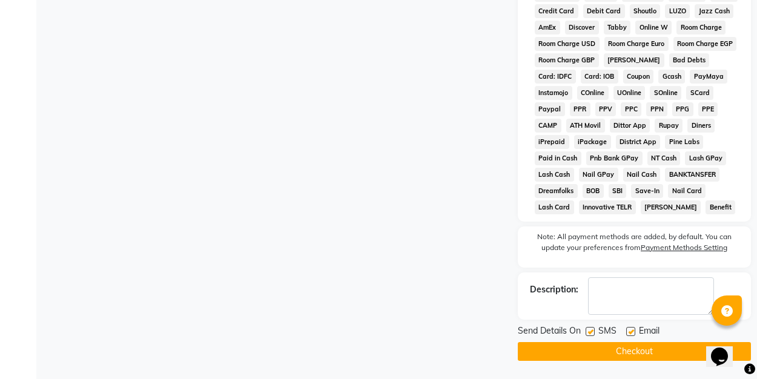
scroll to position [650, 0]
click at [629, 329] on label at bounding box center [630, 332] width 9 height 9
click at [629, 329] on input "checkbox" at bounding box center [630, 333] width 8 height 8
click at [563, 347] on button "Checkout" at bounding box center [634, 352] width 233 height 19
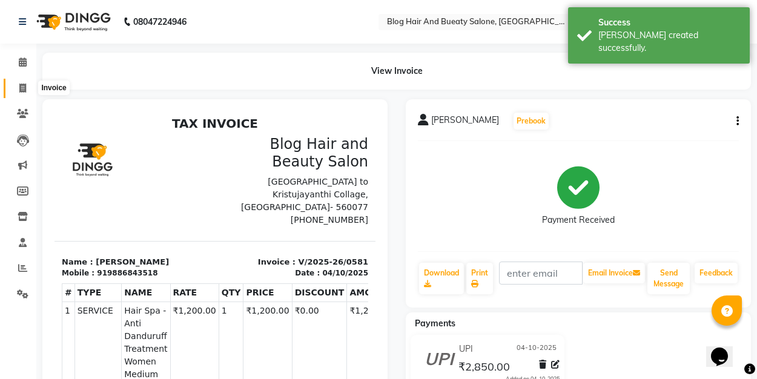
click at [27, 86] on span at bounding box center [22, 89] width 21 height 14
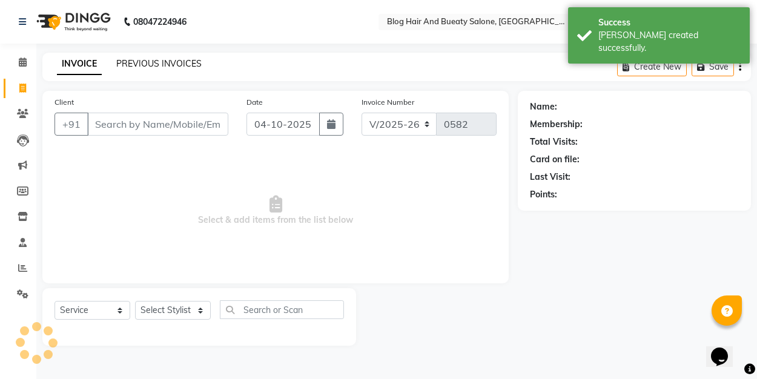
click at [187, 63] on link "PREVIOUS INVOICES" at bounding box center [158, 63] width 85 height 11
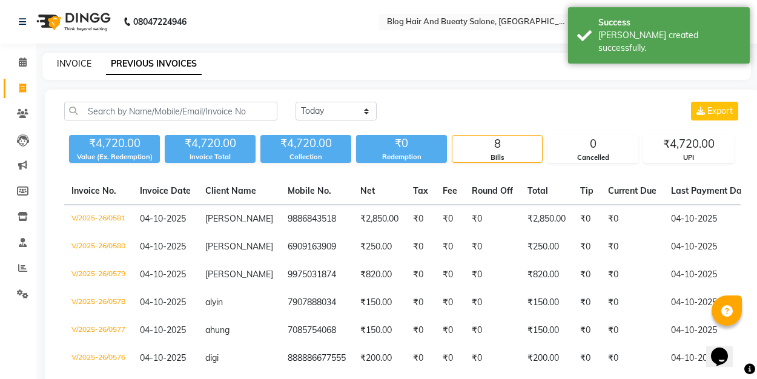
click at [80, 67] on link "INVOICE" at bounding box center [74, 63] width 35 height 11
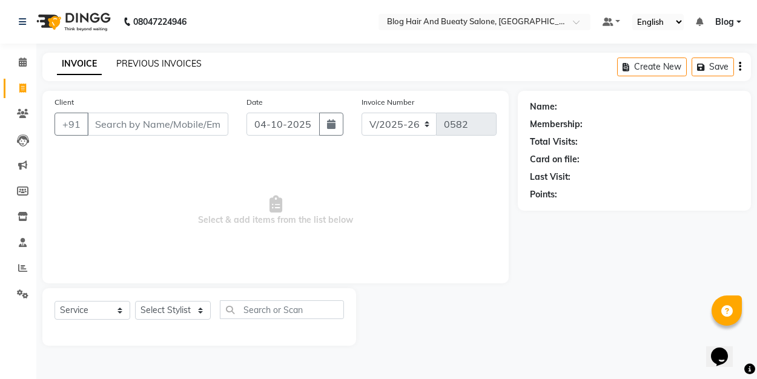
click at [154, 58] on link "PREVIOUS INVOICES" at bounding box center [158, 63] width 85 height 11
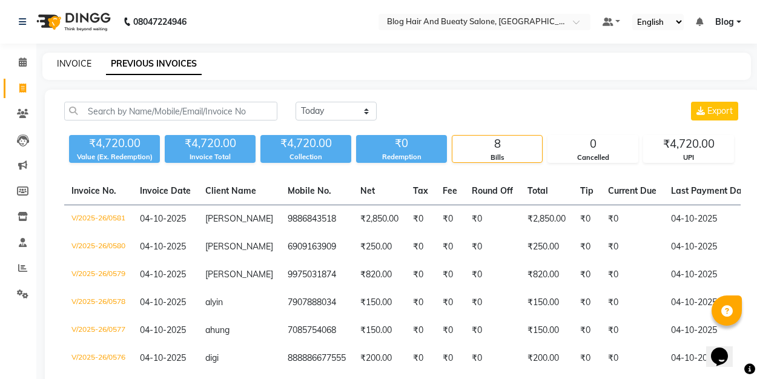
click at [76, 63] on link "INVOICE" at bounding box center [74, 63] width 35 height 11
